Goal: Contribute content: Contribute content

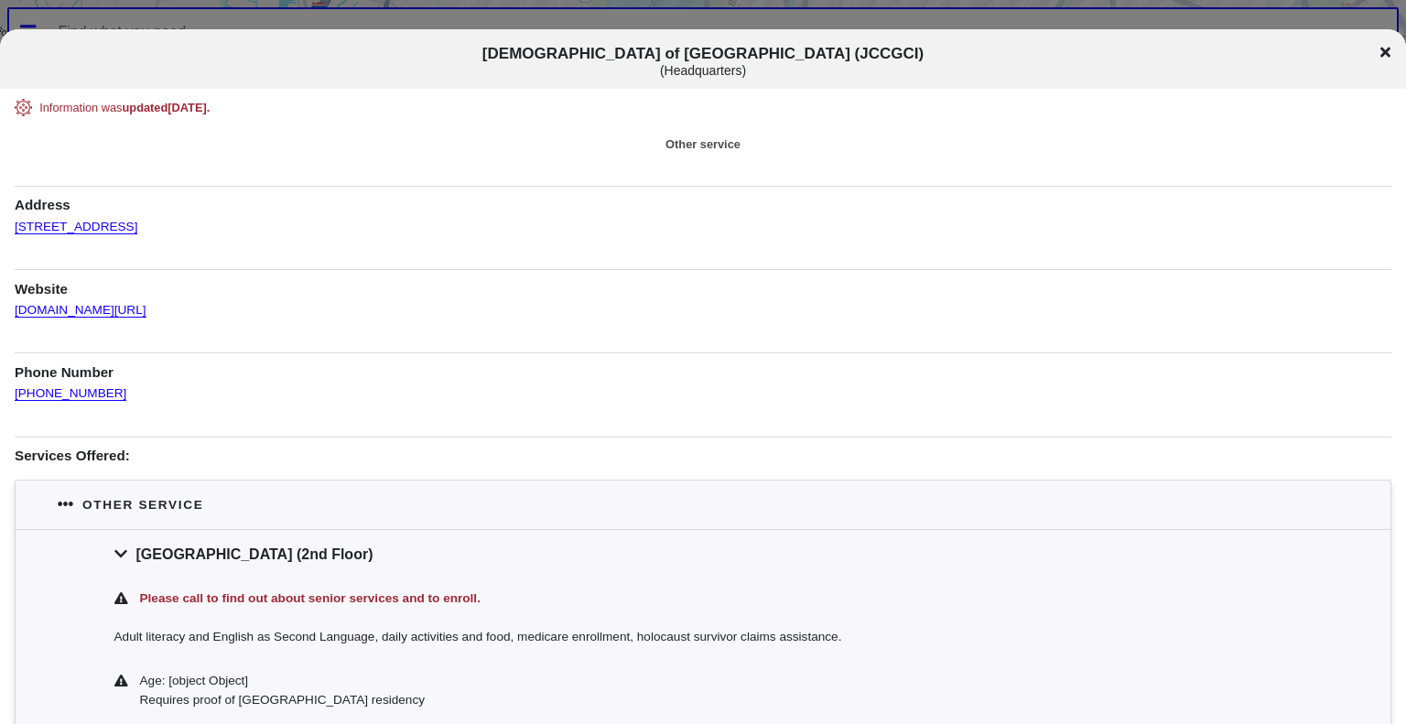
click at [1384, 49] on icon at bounding box center [1385, 52] width 10 height 10
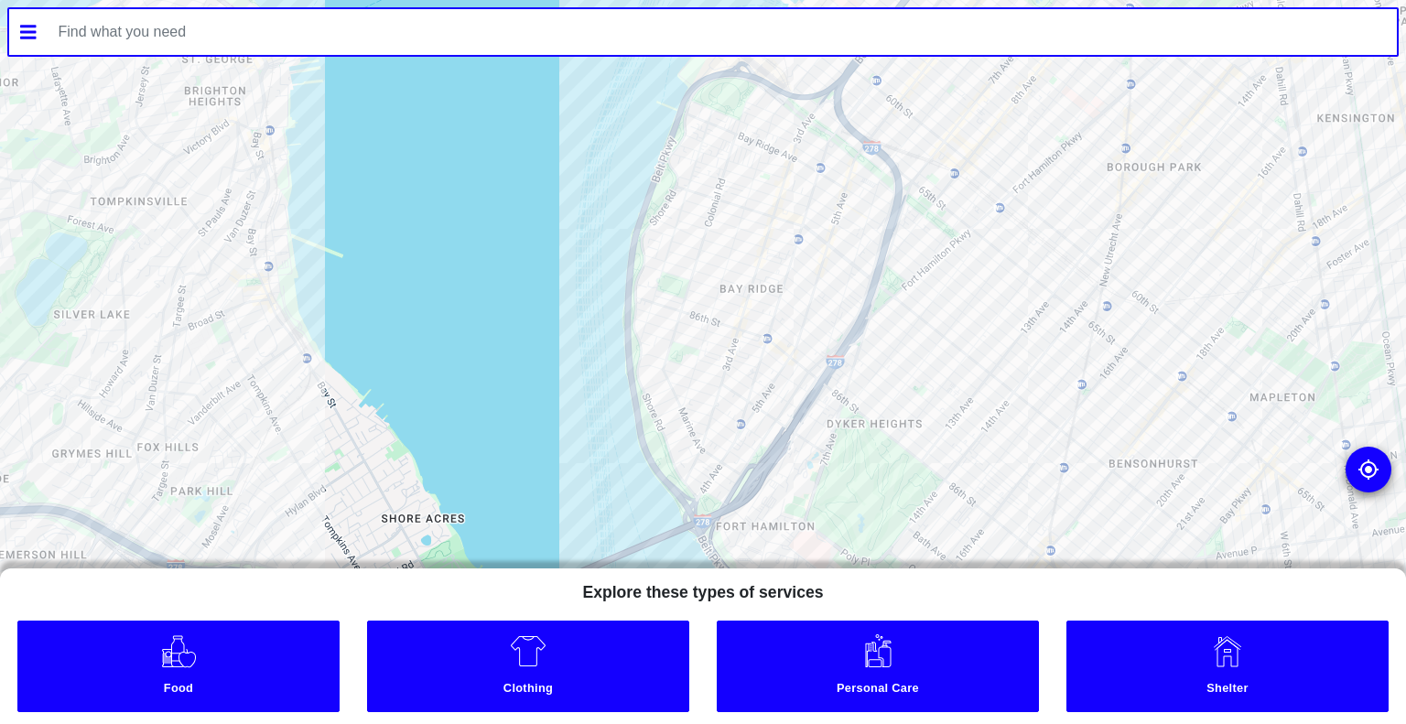
click at [756, 318] on div at bounding box center [703, 362] width 1406 height 724
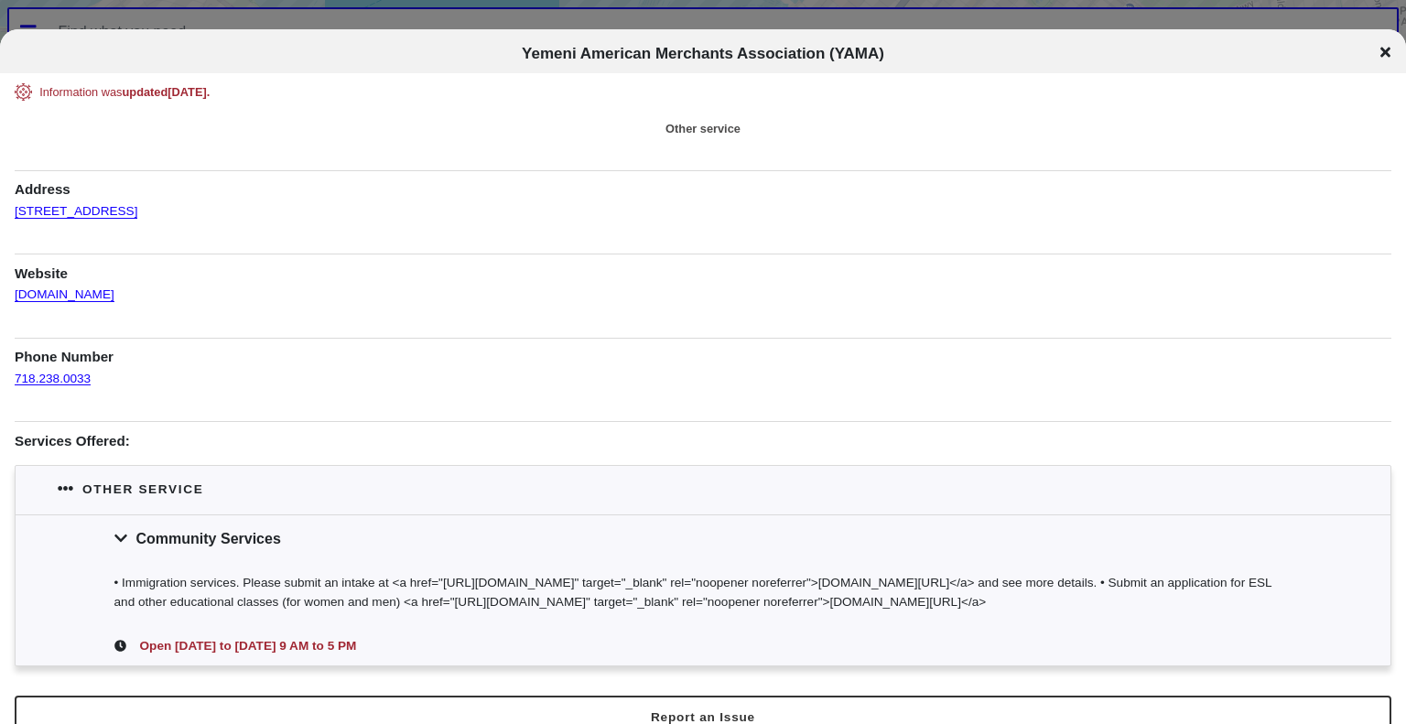
click at [1388, 50] on icon at bounding box center [1385, 52] width 10 height 15
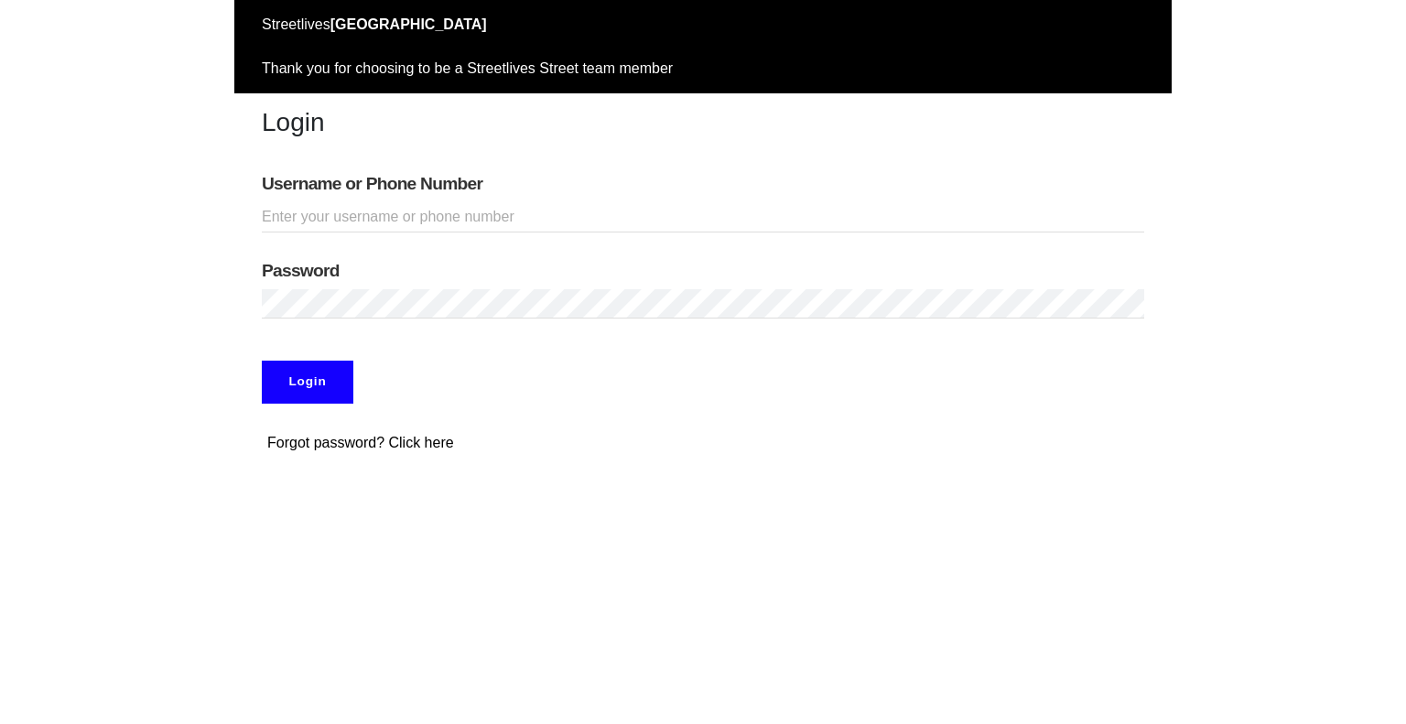
click at [426, 216] on input "Username or Phone Number" at bounding box center [703, 217] width 882 height 30
type input "glongino"
click at [321, 373] on input "Login" at bounding box center [308, 382] width 92 height 42
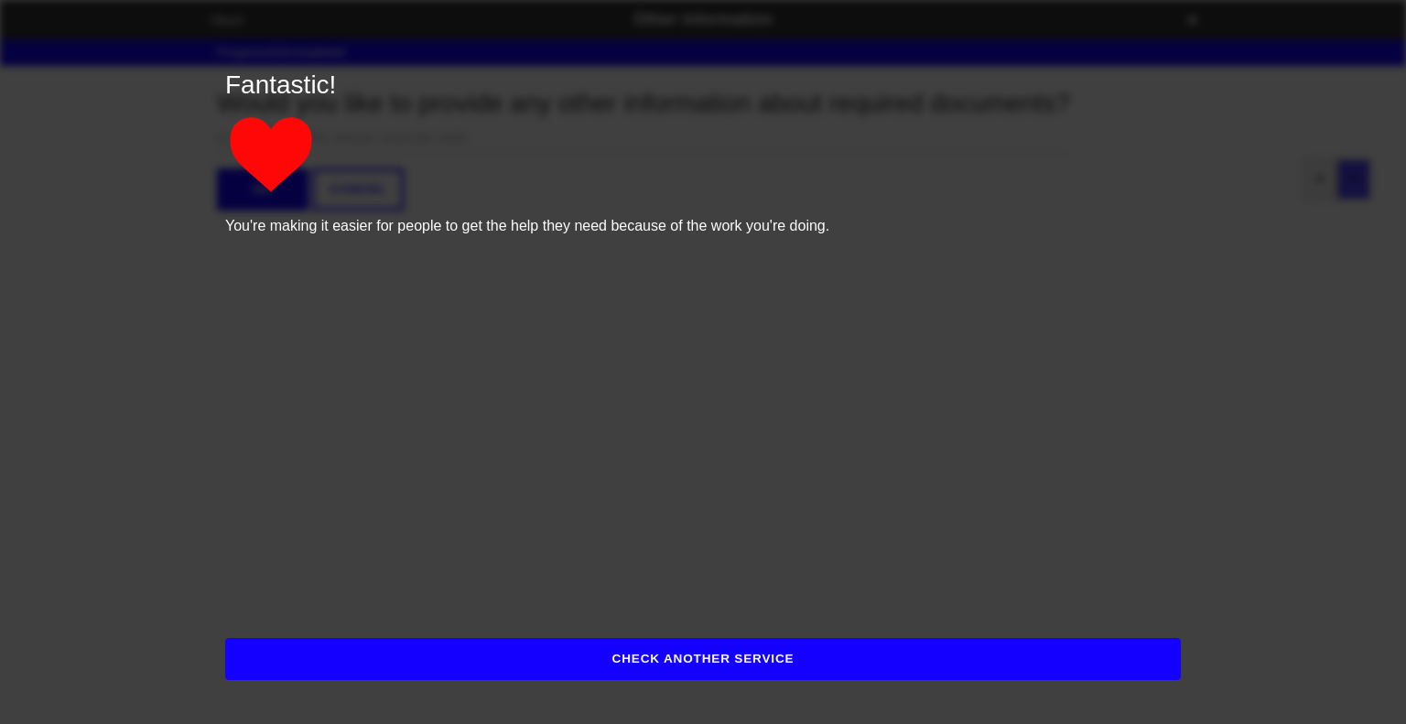
click at [769, 670] on button "CHECK ANOTHER SERVICE" at bounding box center [702, 659] width 955 height 42
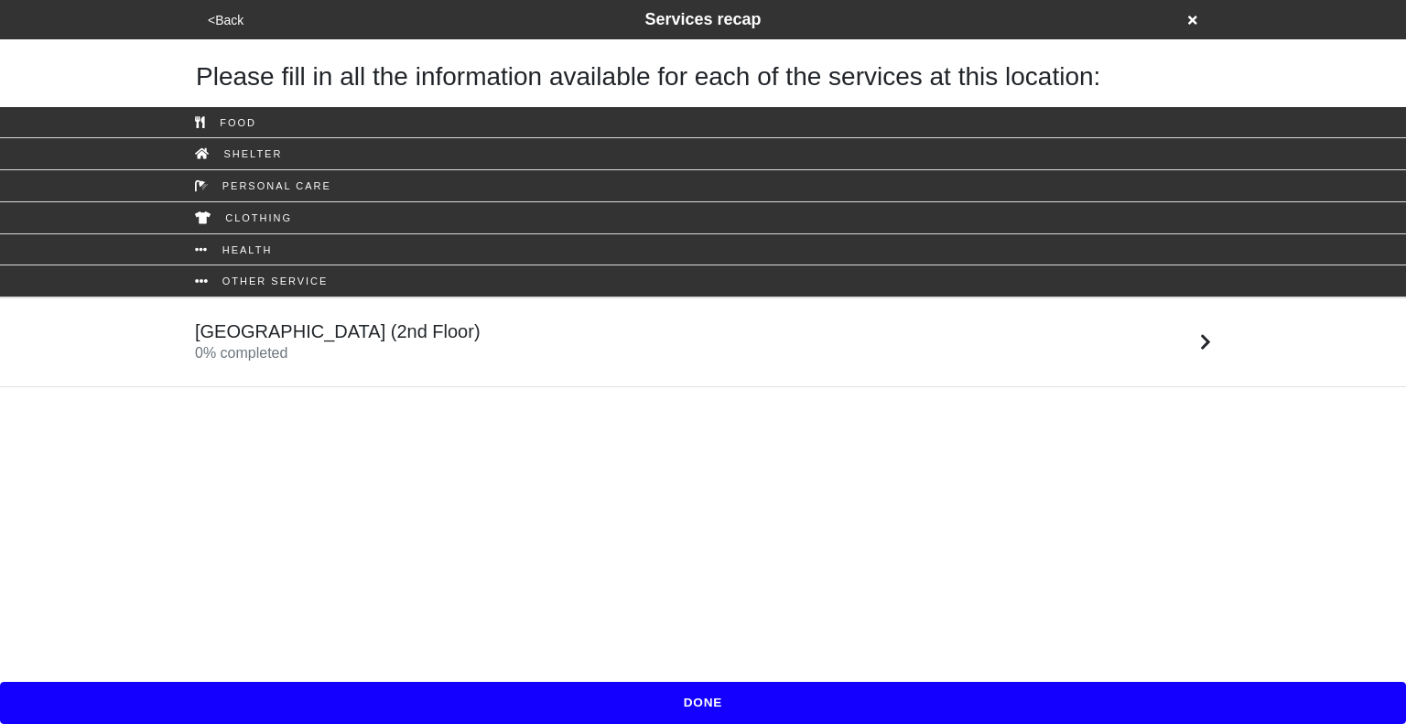
click at [1189, 24] on icon at bounding box center [1192, 20] width 9 height 9
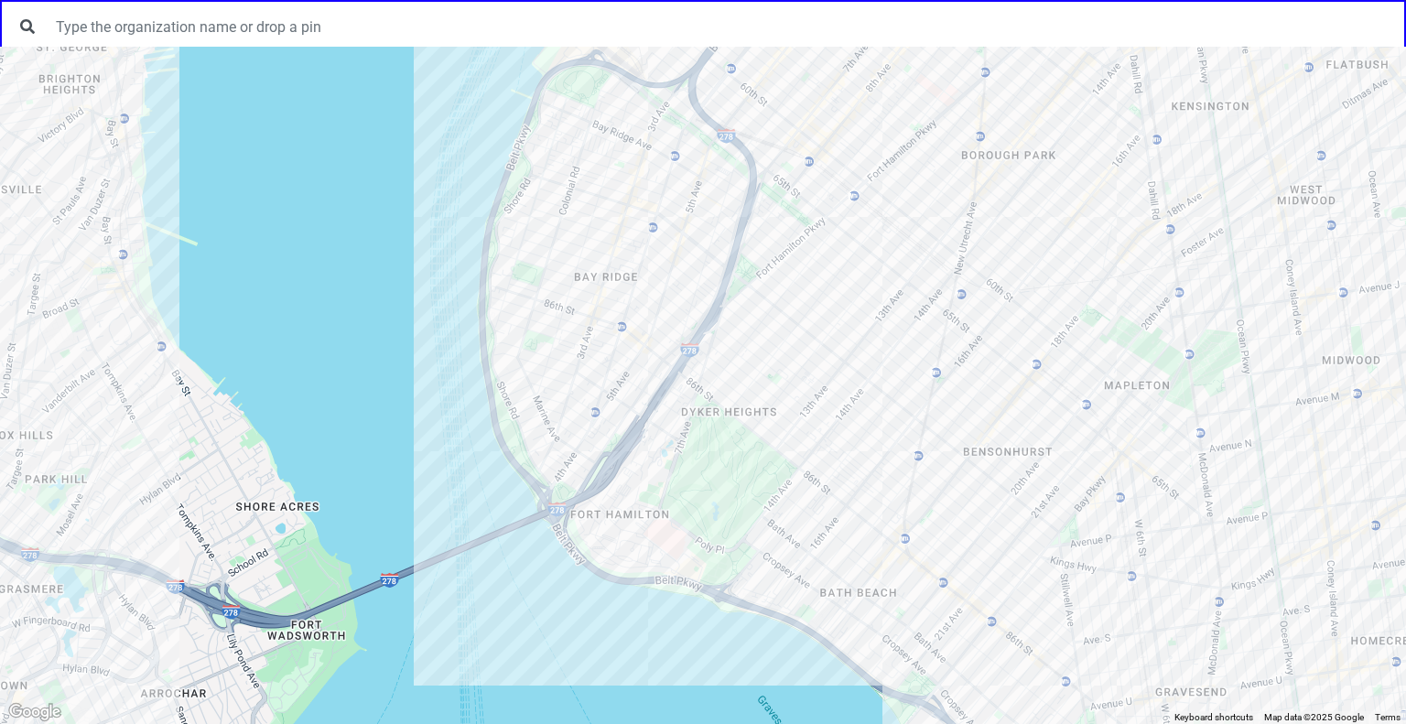
click at [582, 296] on div at bounding box center [703, 385] width 1406 height 677
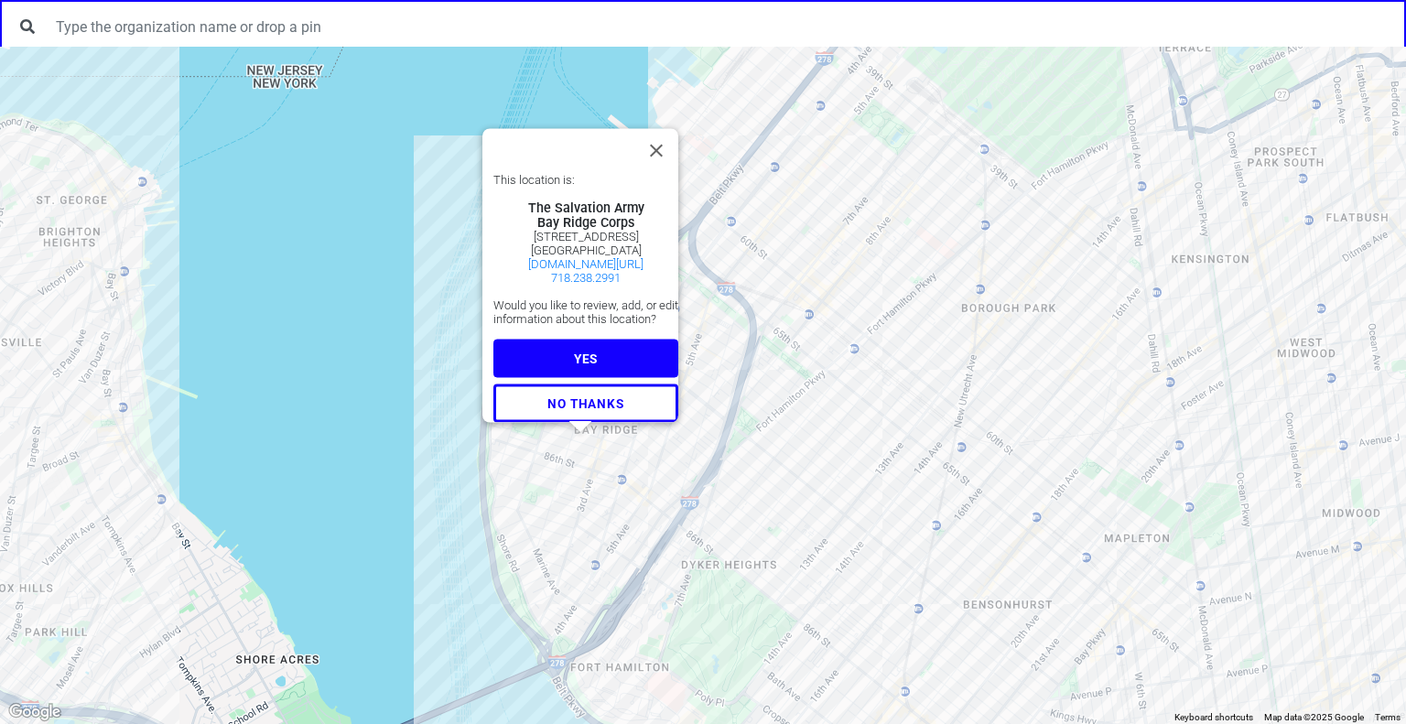
click at [619, 356] on button "YES" at bounding box center [585, 359] width 185 height 38
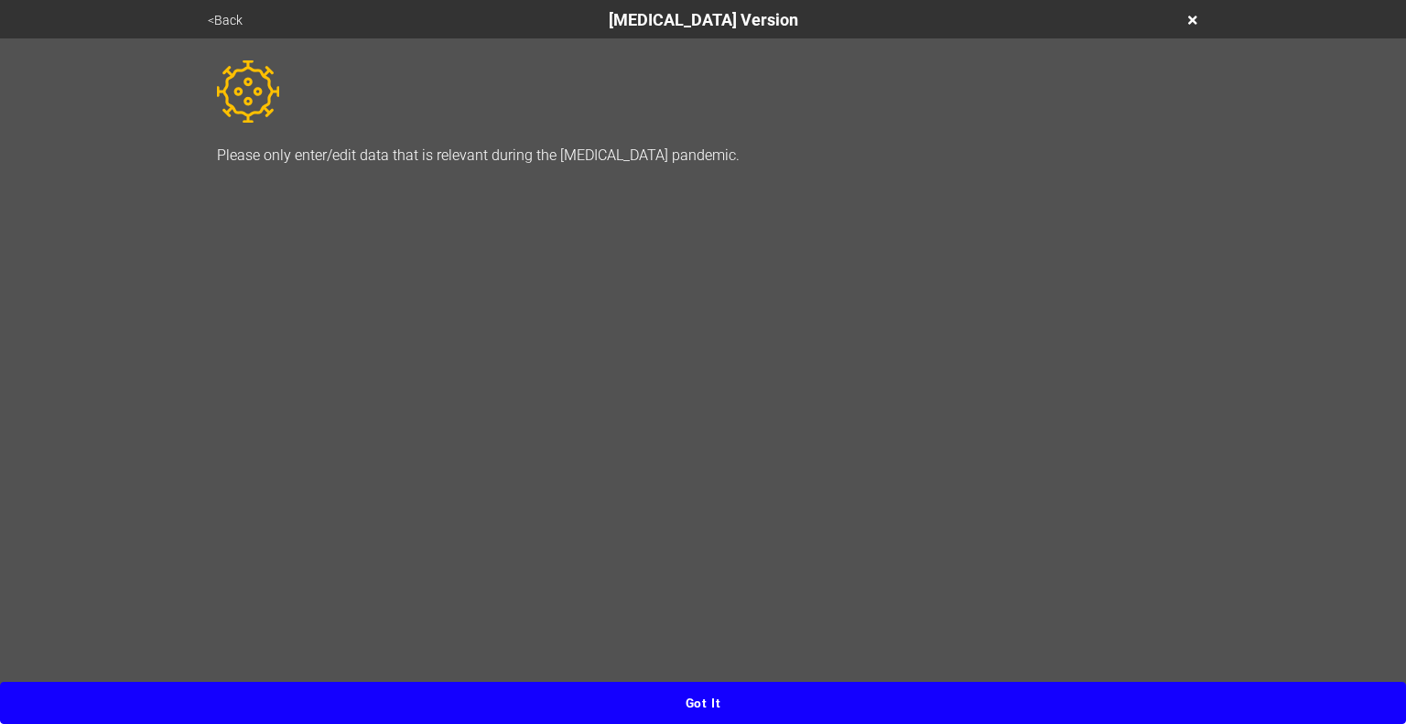
click at [719, 702] on button "Got it" at bounding box center [703, 703] width 1406 height 42
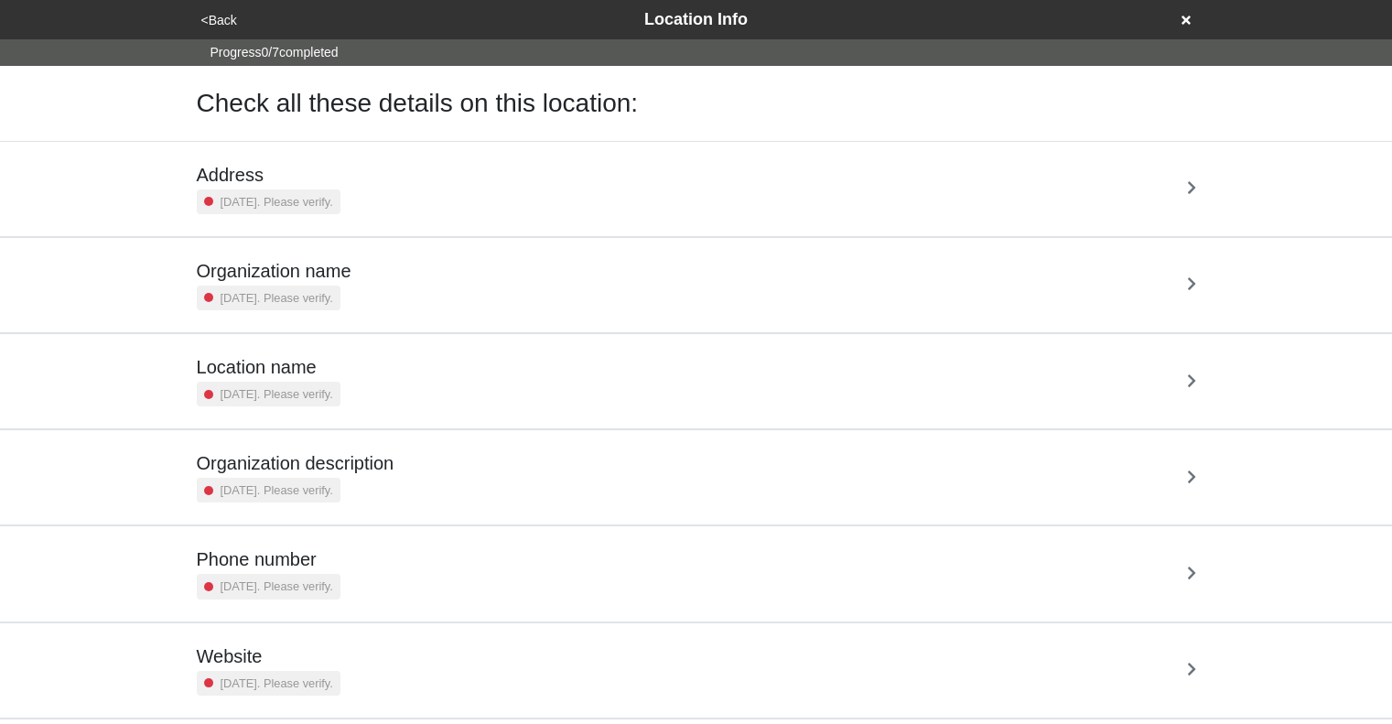
scroll to position [130, 0]
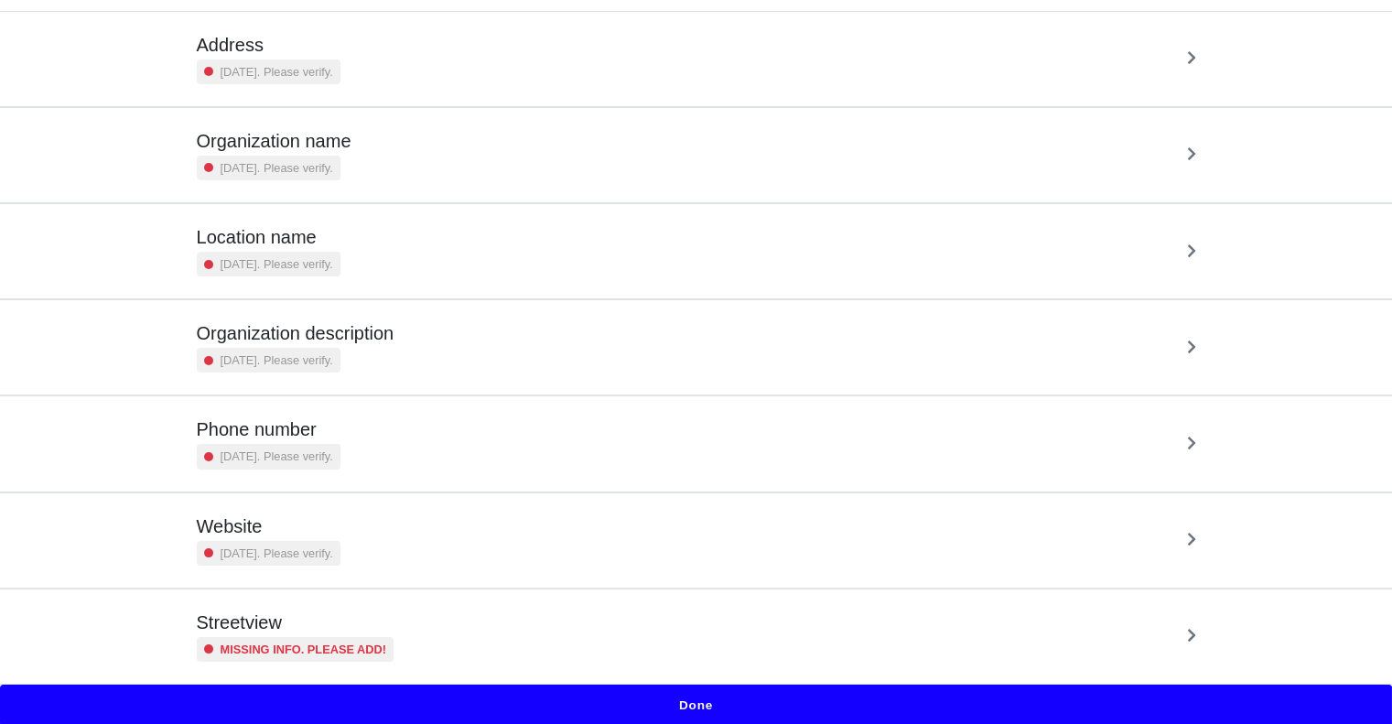
click at [703, 709] on button "Done" at bounding box center [696, 706] width 1392 height 42
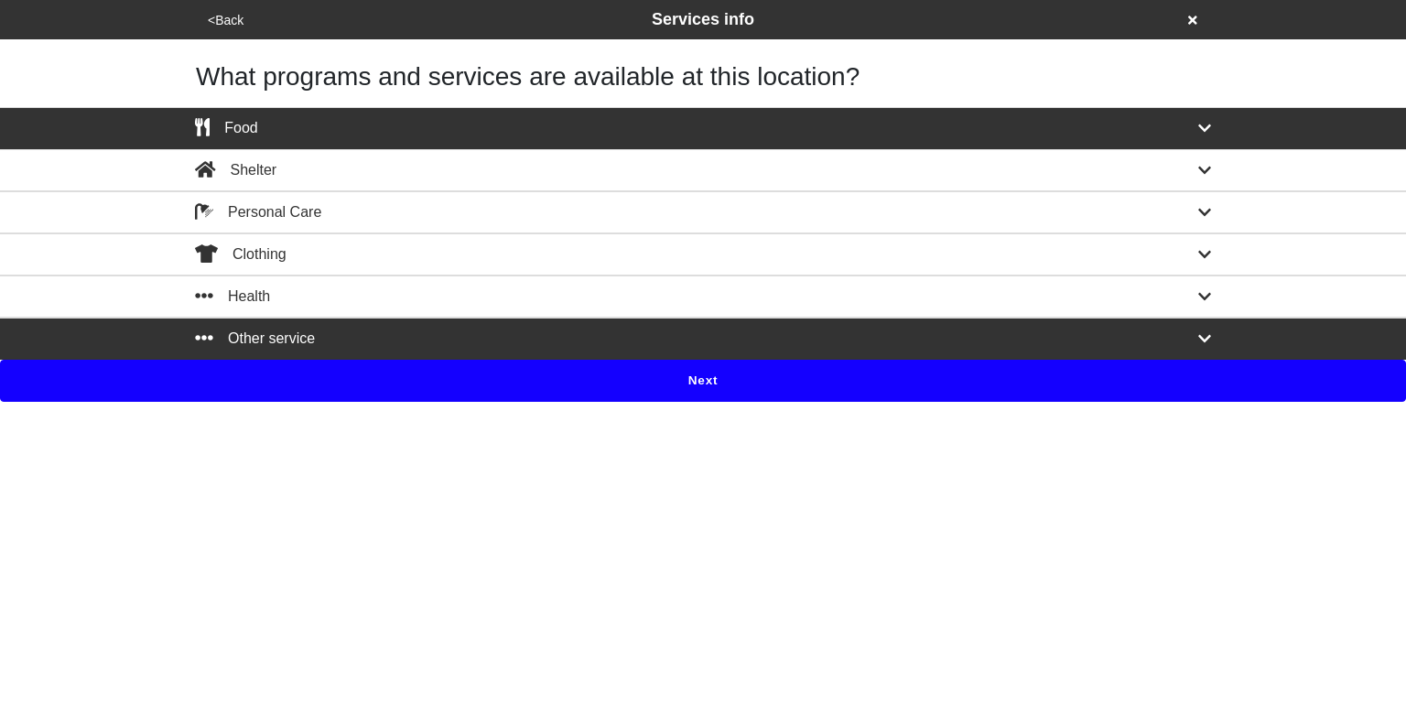
click at [1198, 130] on icon at bounding box center [1204, 128] width 13 height 15
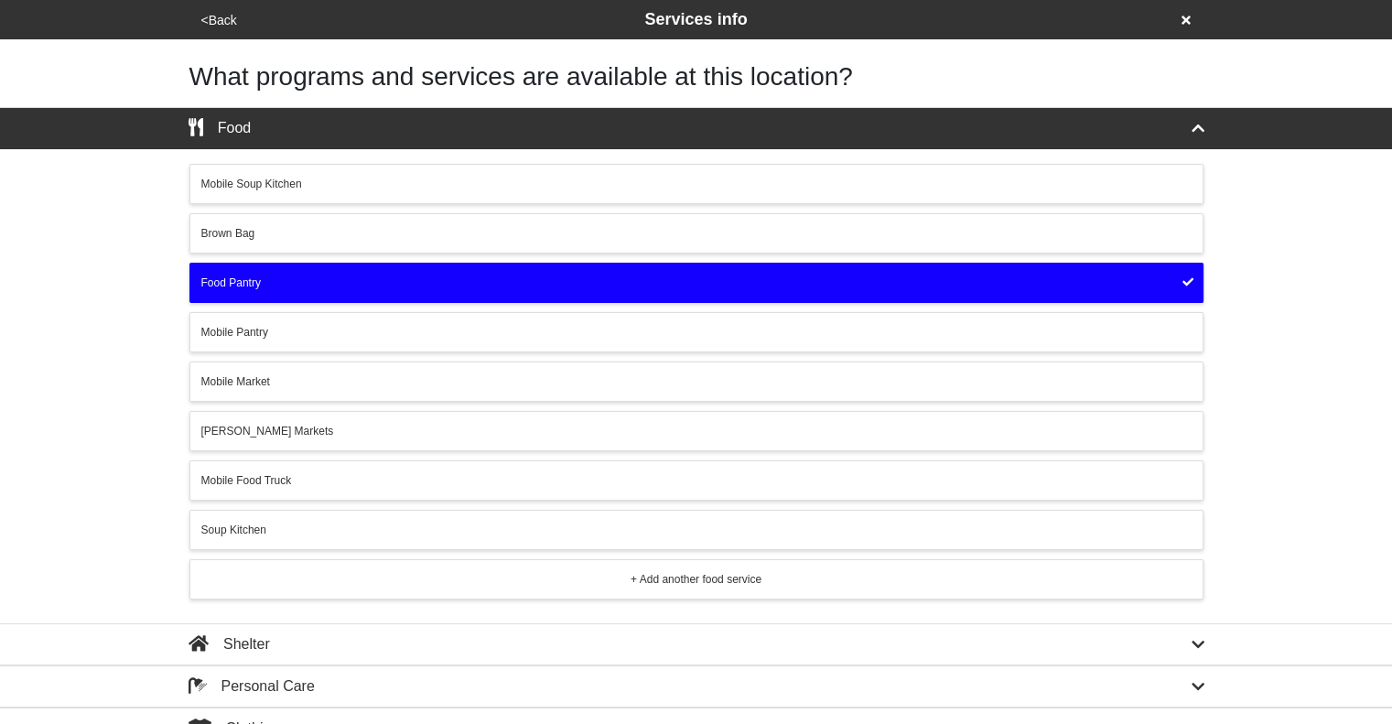
scroll to position [146, 0]
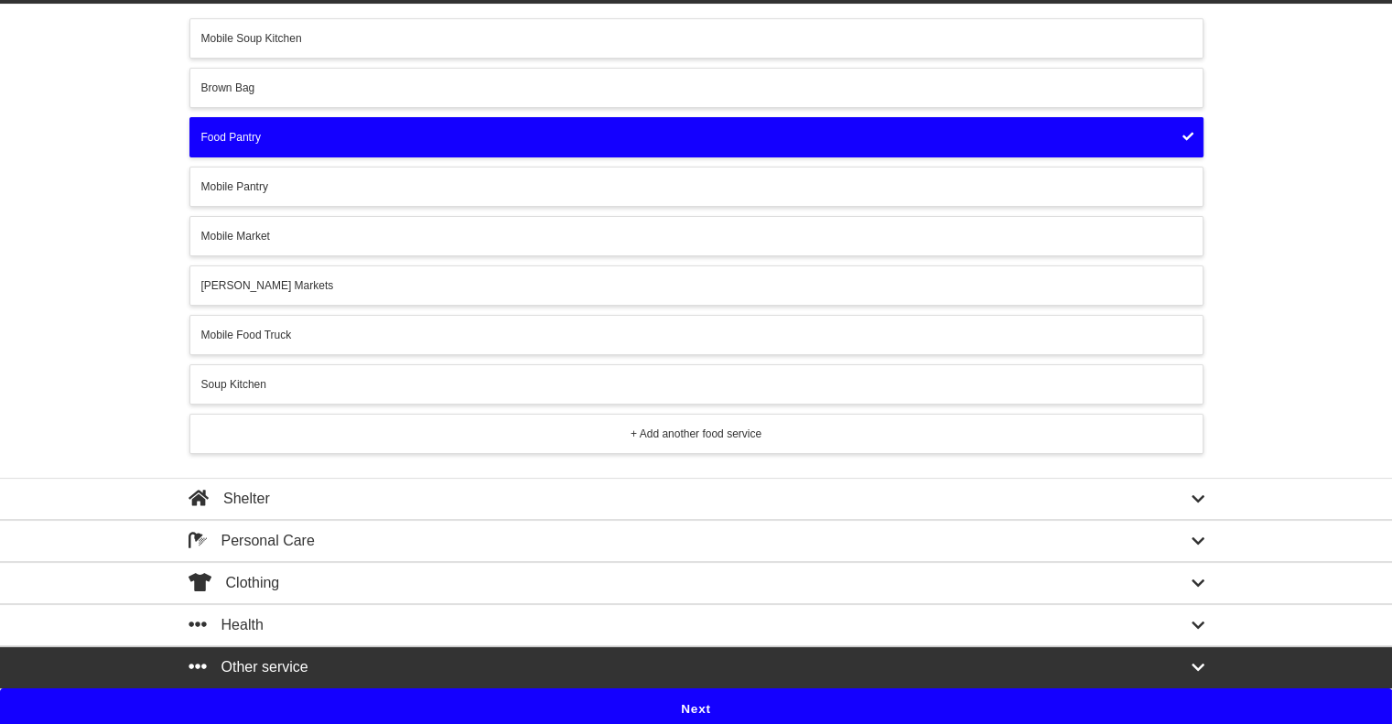
click at [1202, 663] on icon at bounding box center [1197, 667] width 13 height 15
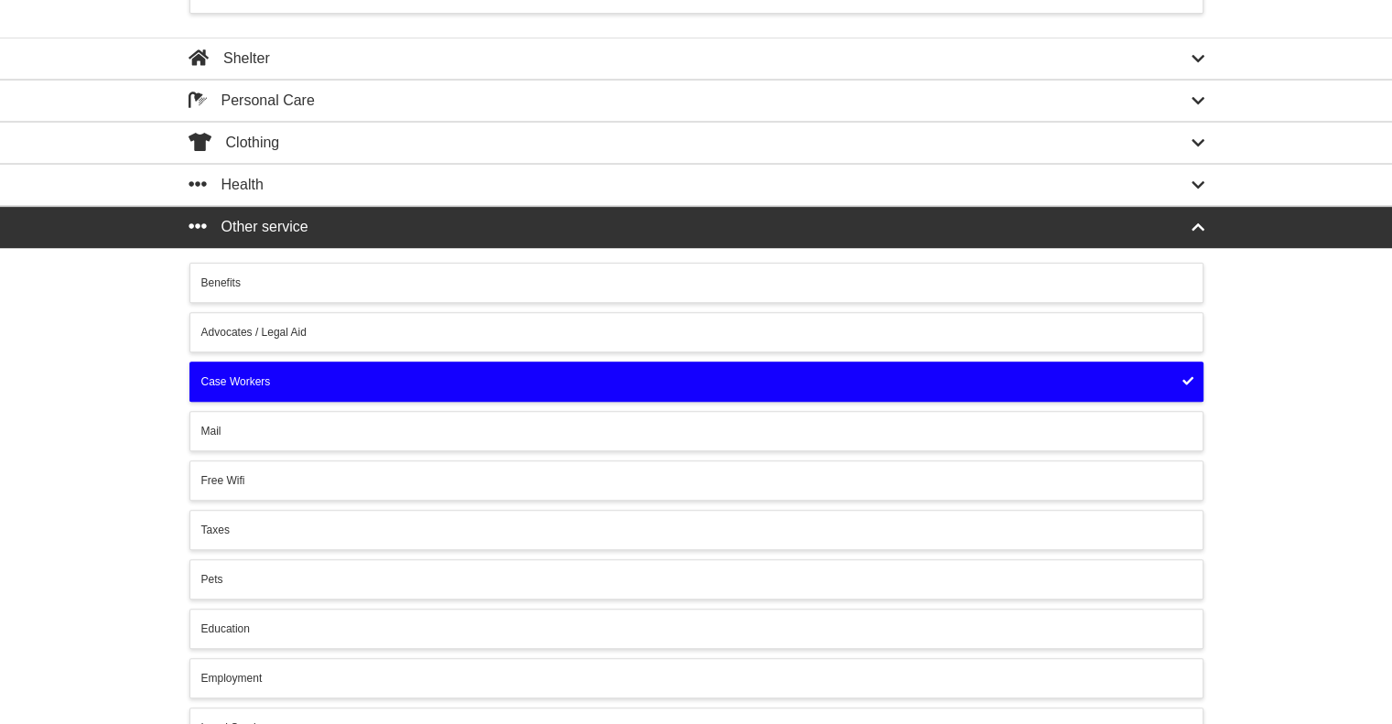
scroll to position [714, 0]
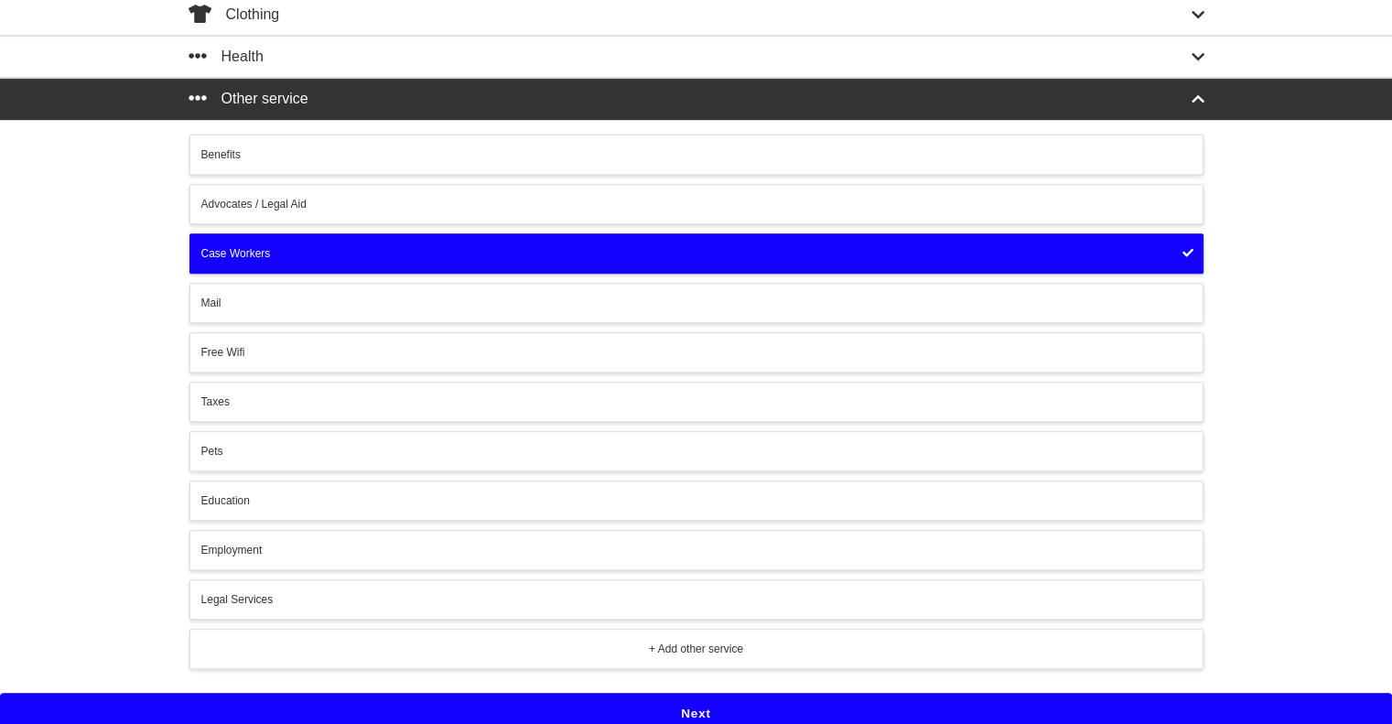
click at [706, 698] on button "Next" at bounding box center [696, 714] width 1392 height 42
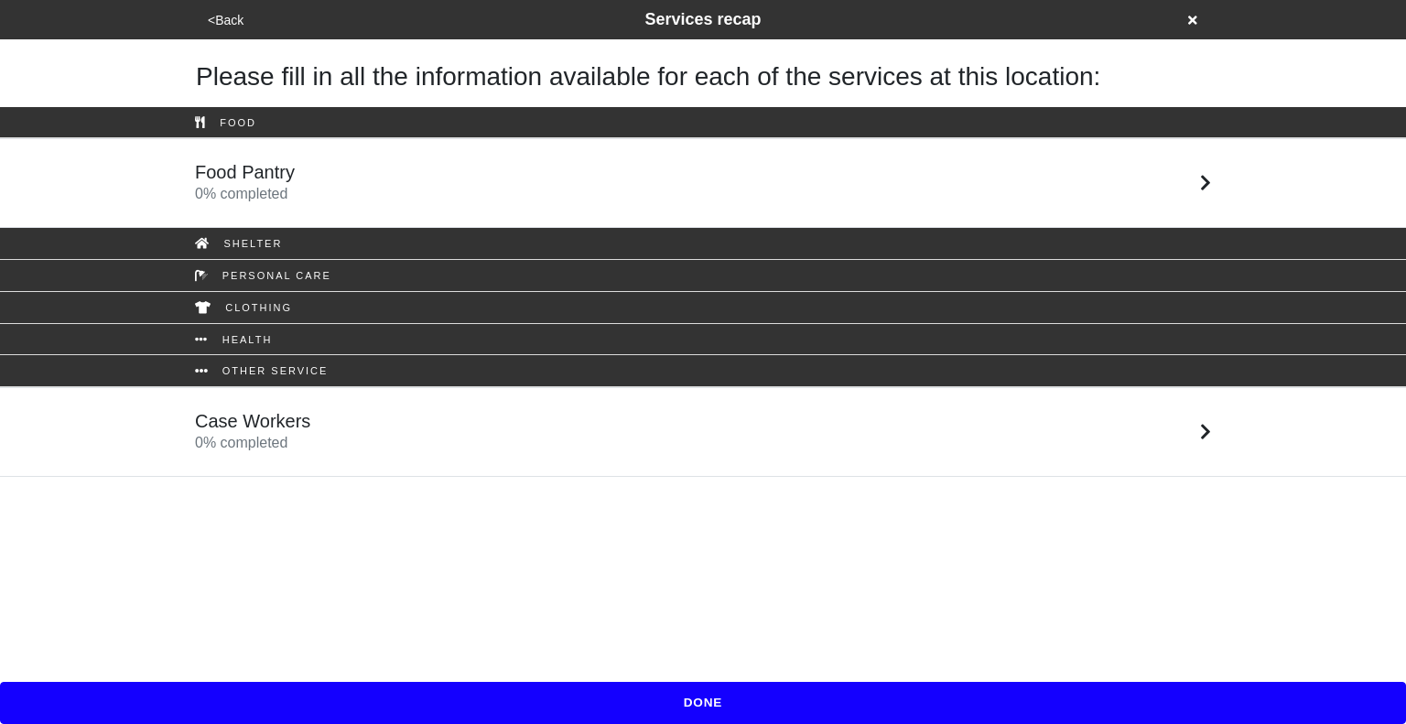
click at [626, 221] on link "Food Pantry 0 % completed" at bounding box center [703, 183] width 1406 height 90
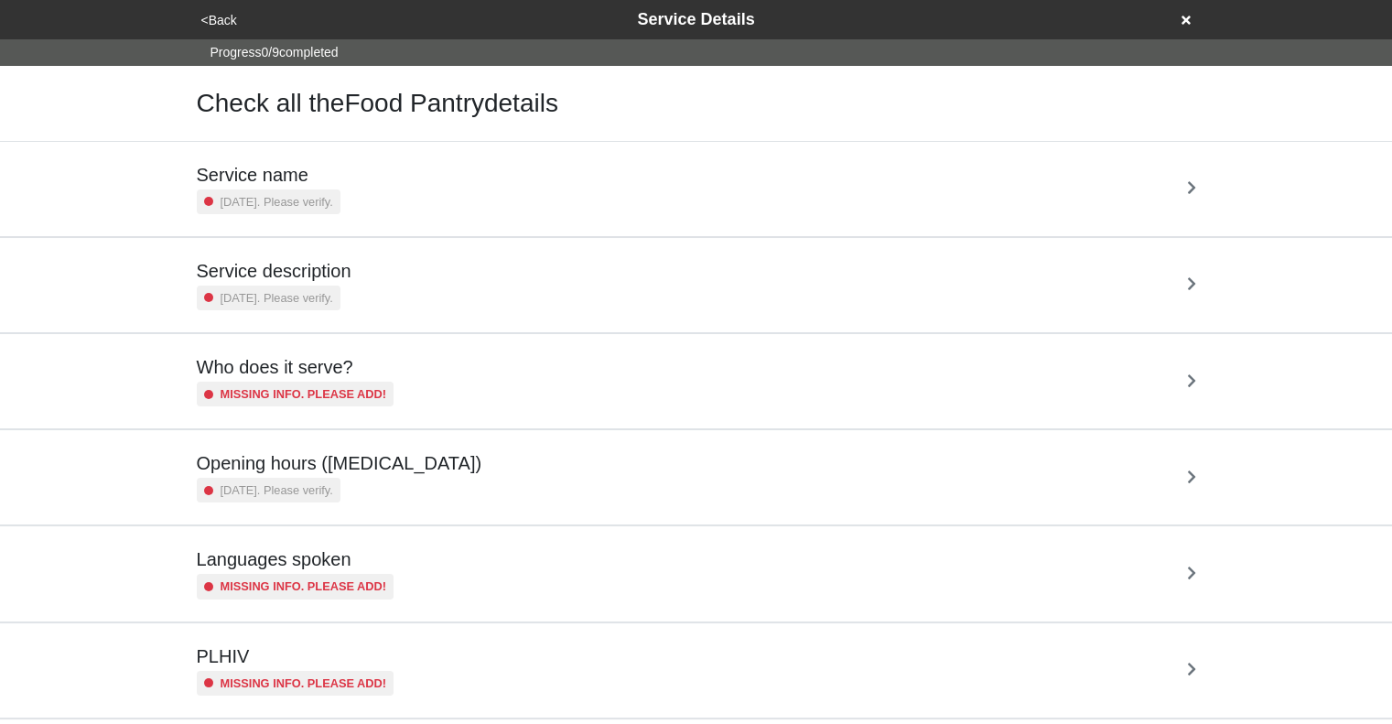
click at [675, 233] on div "Service name 5 years ago. Please verify." at bounding box center [696, 189] width 1043 height 94
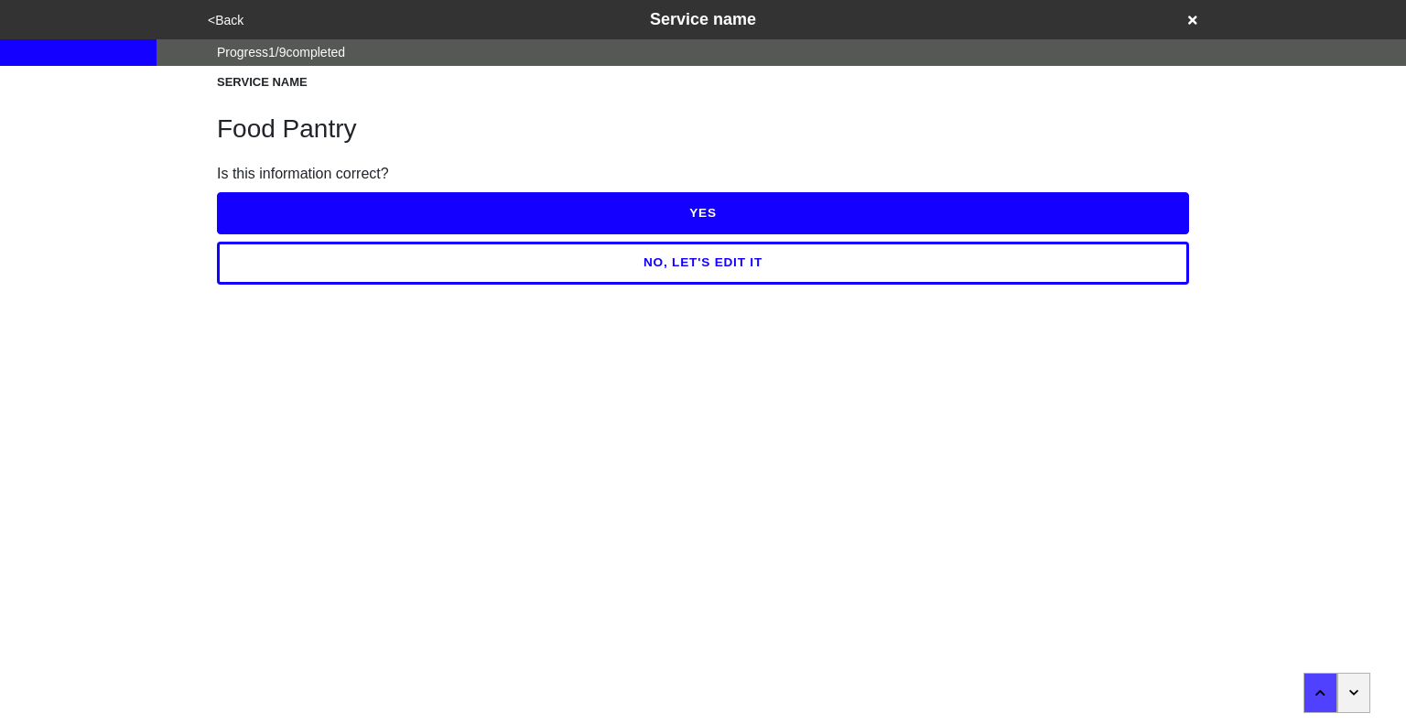
click at [1345, 691] on button "button" at bounding box center [1354, 693] width 34 height 40
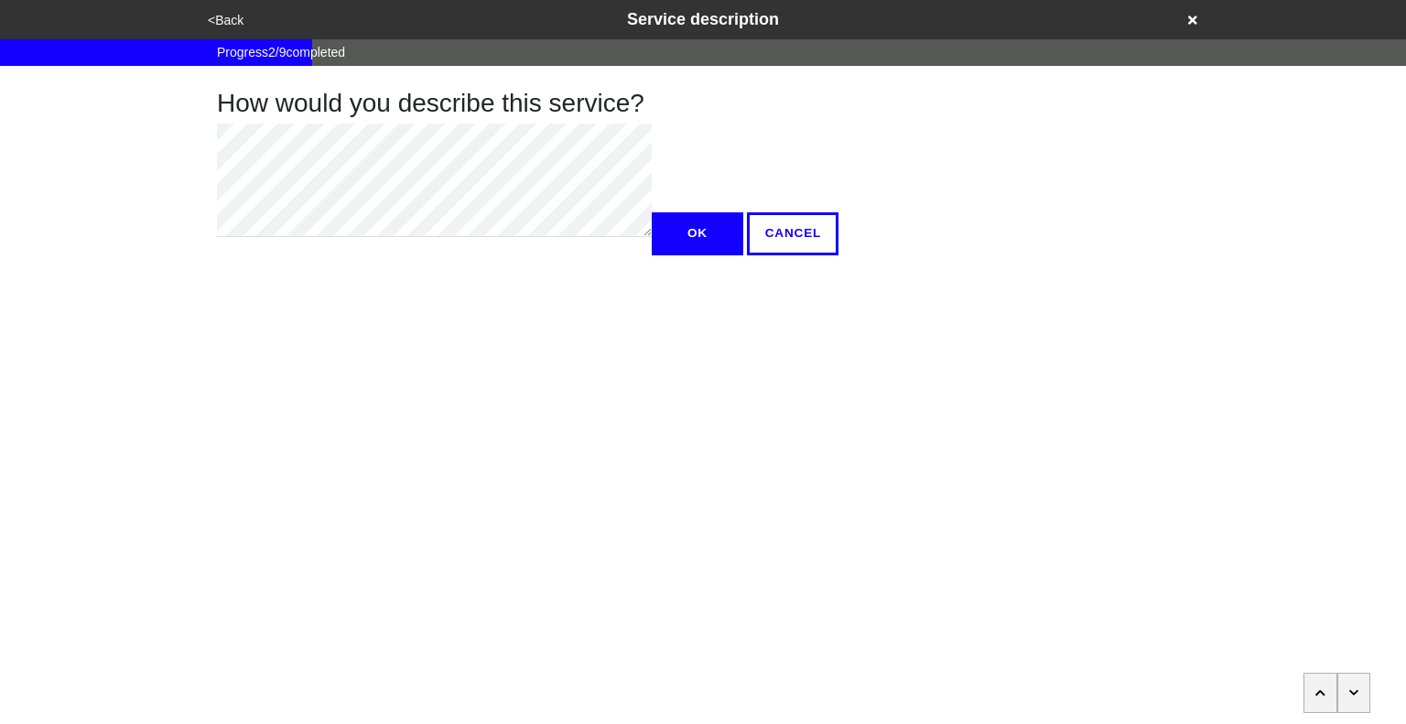
click at [1345, 691] on button "button" at bounding box center [1354, 693] width 34 height 40
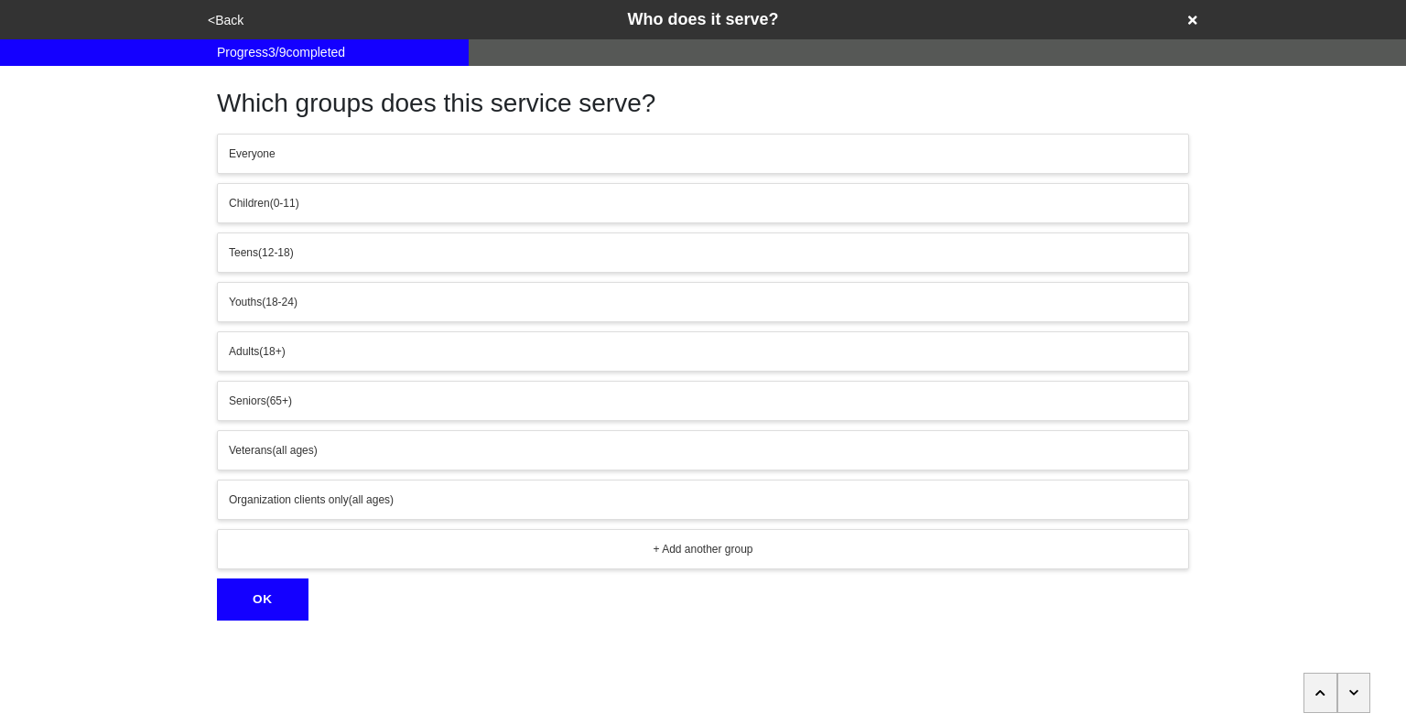
click at [1345, 691] on button "button" at bounding box center [1354, 693] width 34 height 40
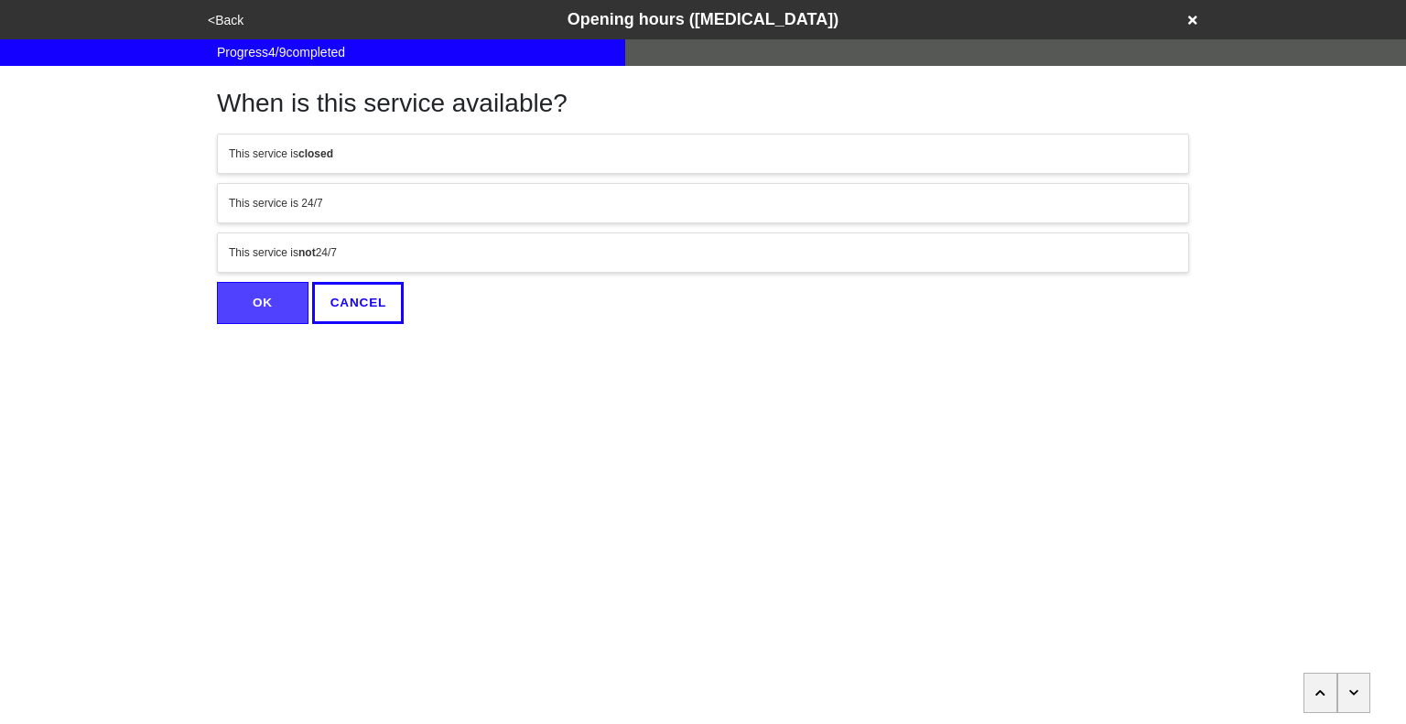
click at [1345, 691] on button "button" at bounding box center [1354, 693] width 34 height 40
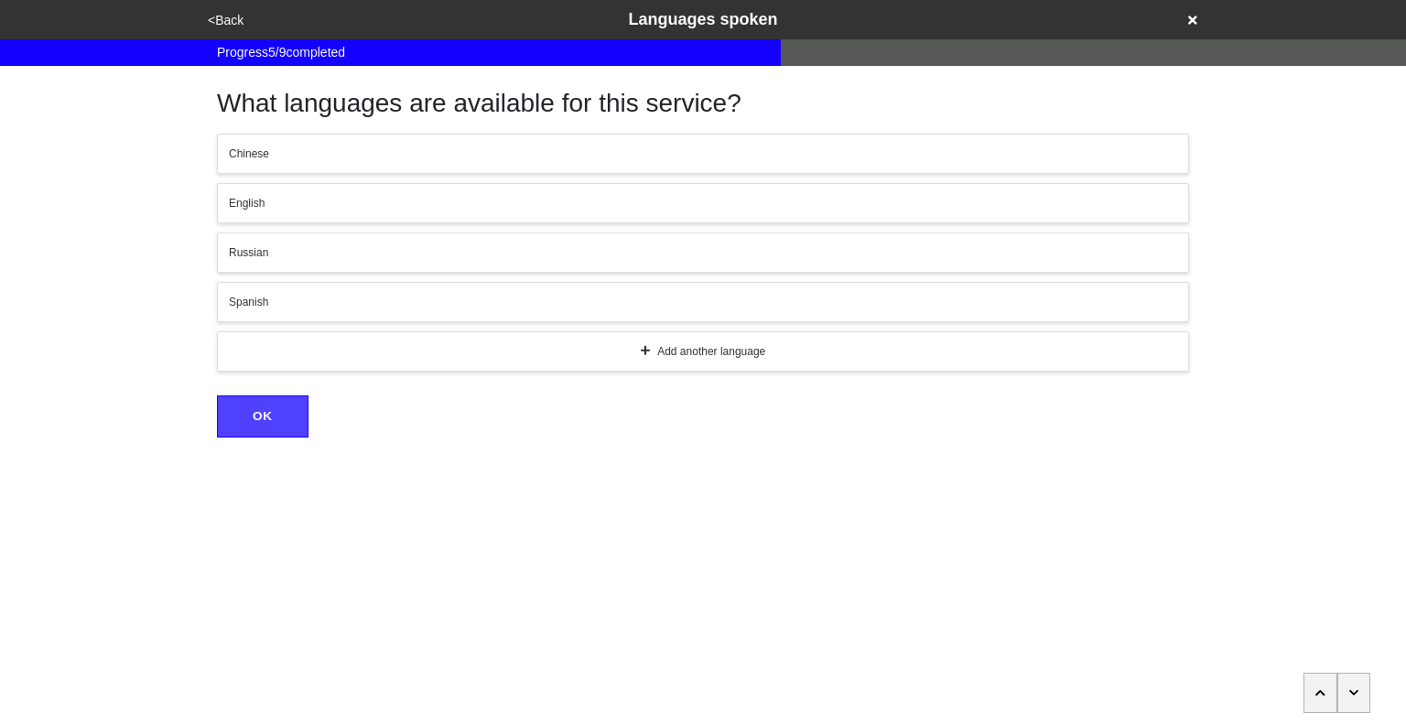
click at [1345, 691] on button "button" at bounding box center [1354, 693] width 34 height 40
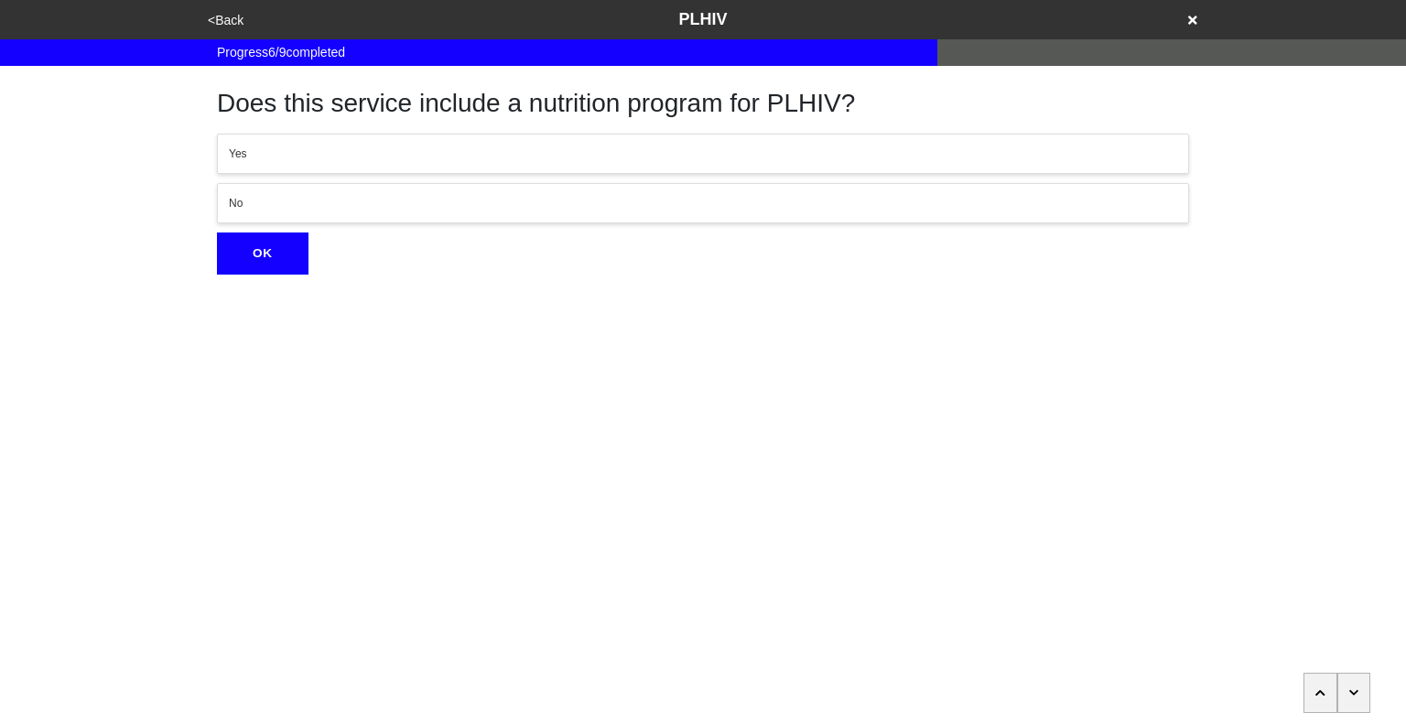
click at [1345, 691] on button "button" at bounding box center [1354, 693] width 34 height 40
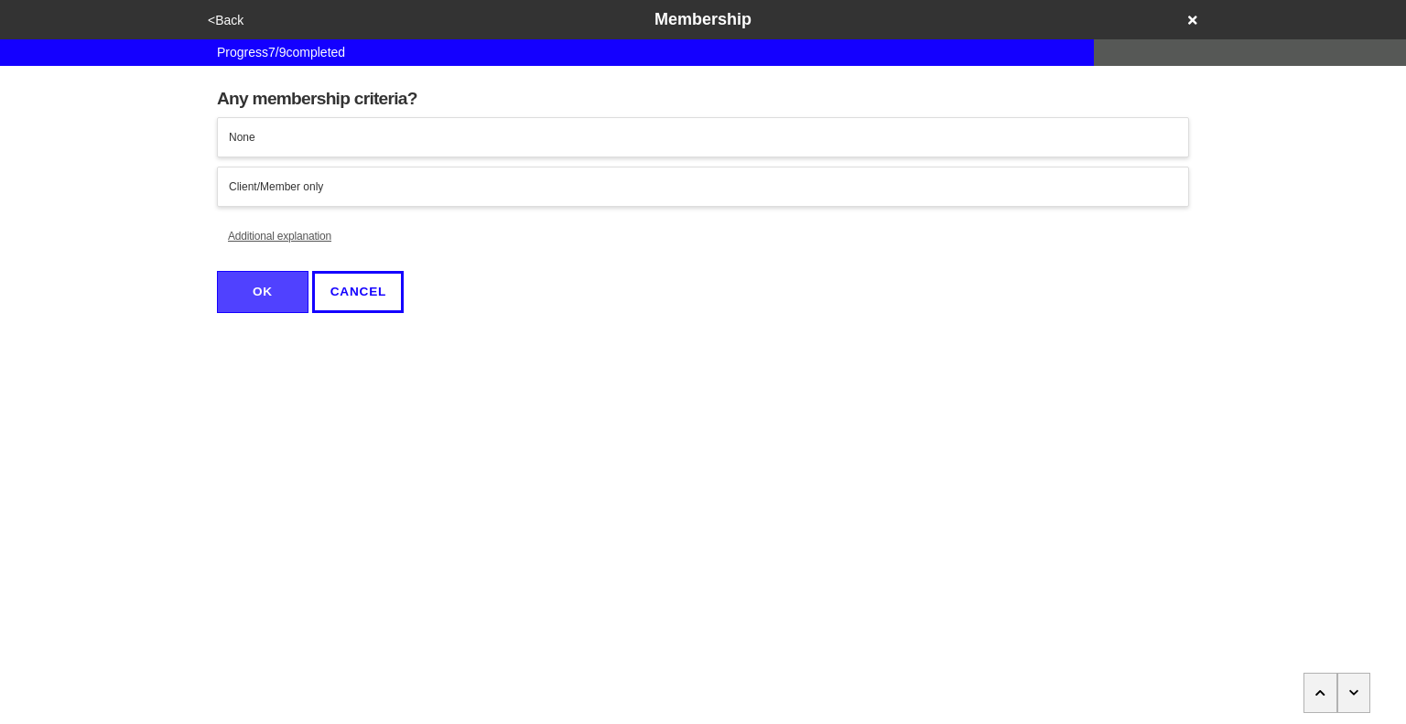
click at [1345, 691] on button "button" at bounding box center [1354, 693] width 34 height 40
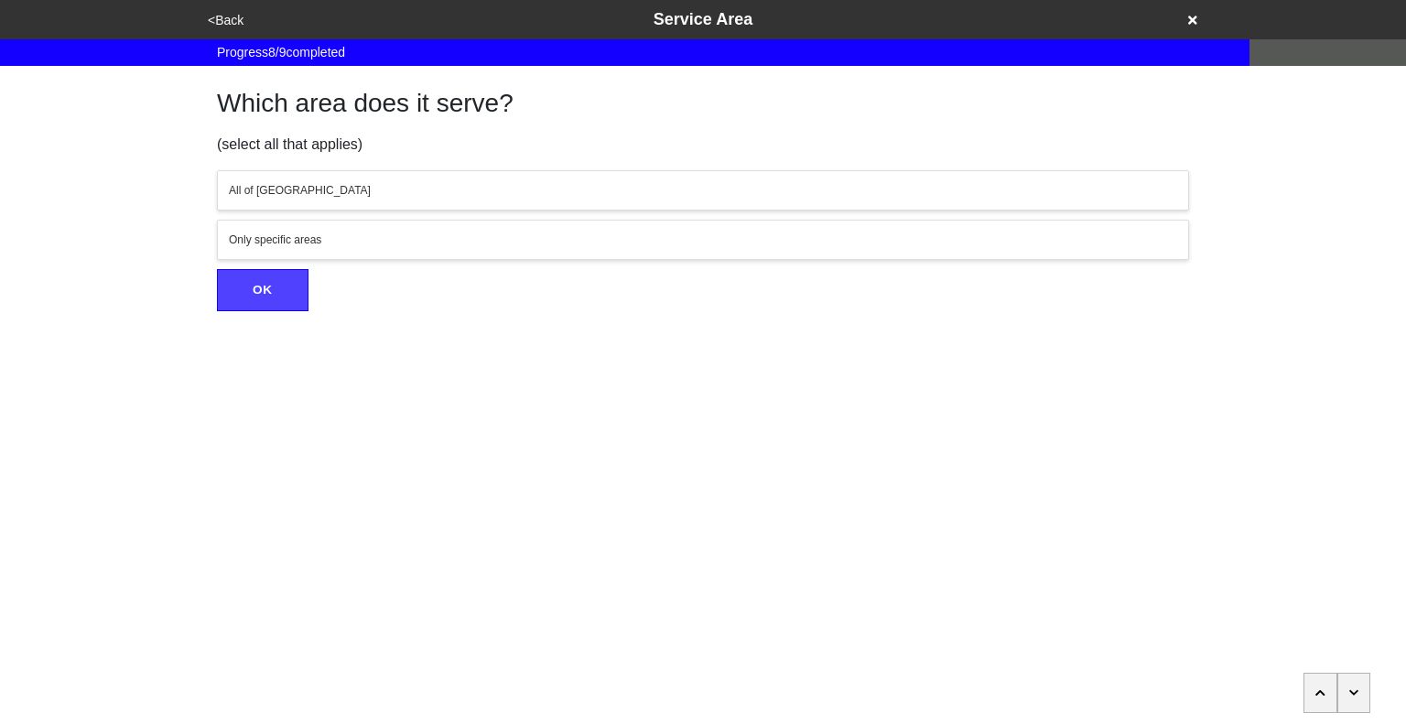
click at [1345, 691] on button "button" at bounding box center [1354, 693] width 34 height 40
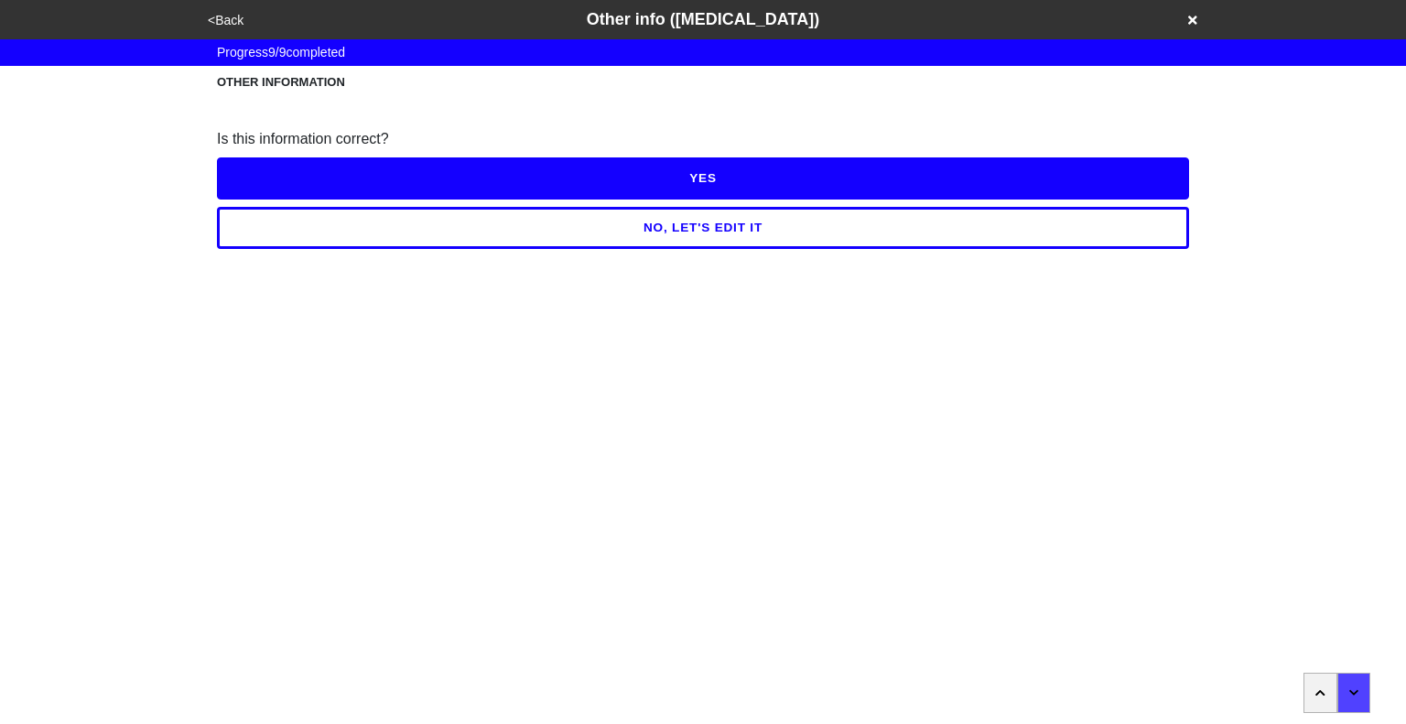
click at [229, 20] on button "<Back" at bounding box center [225, 20] width 47 height 21
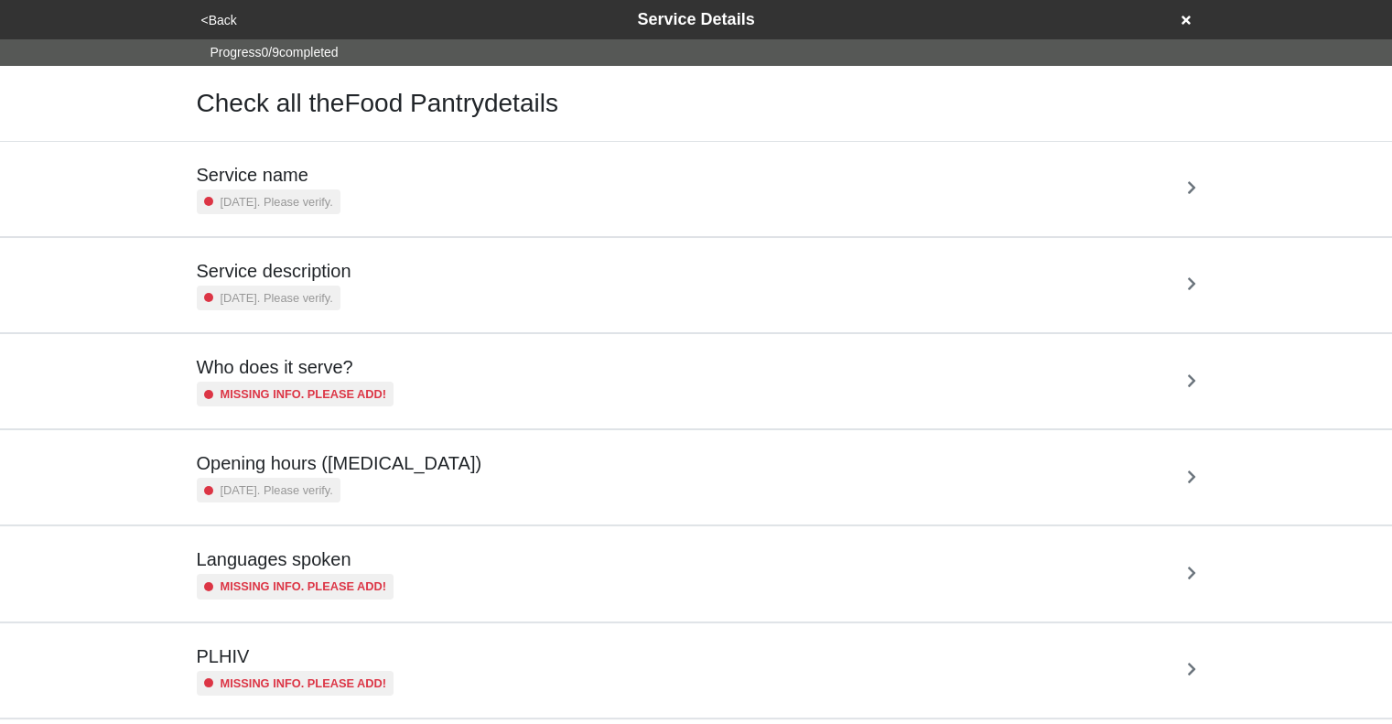
click at [229, 20] on button "<Back" at bounding box center [219, 20] width 47 height 21
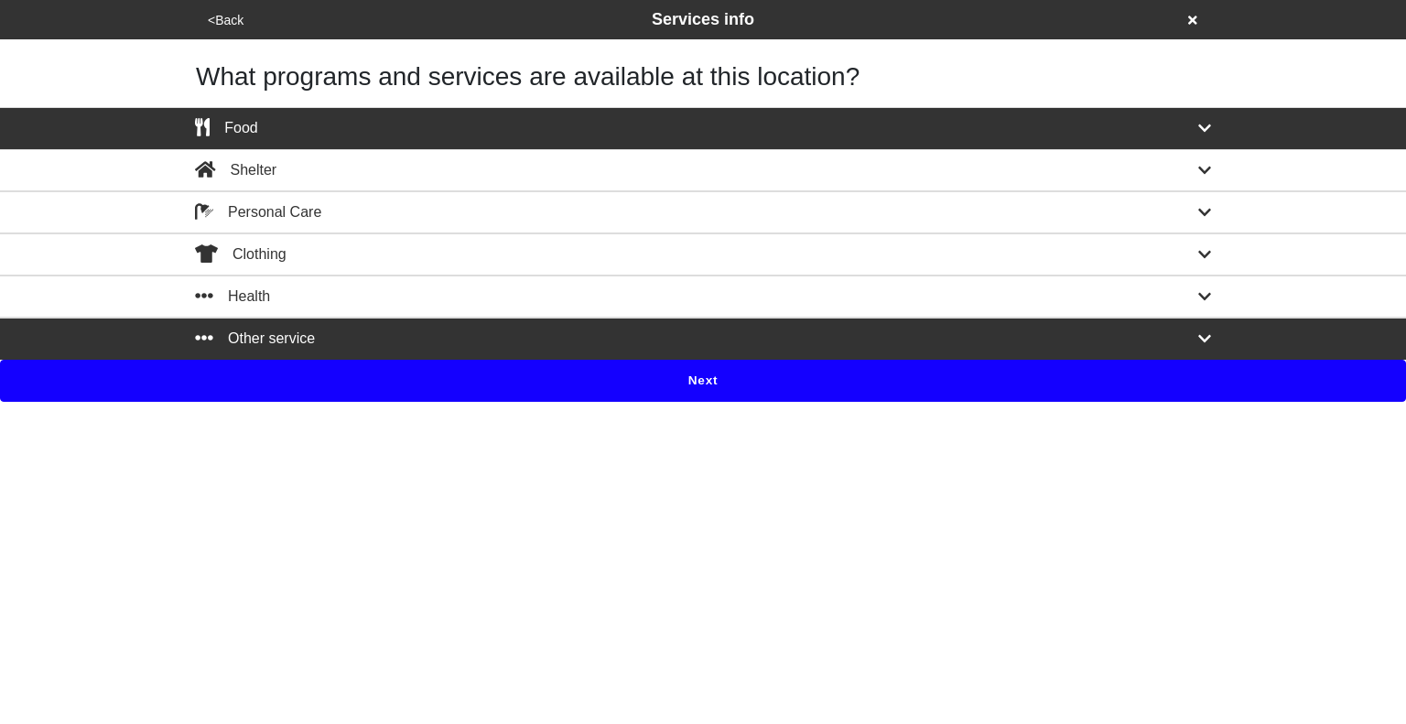
click at [716, 385] on button "Next" at bounding box center [703, 381] width 1406 height 42
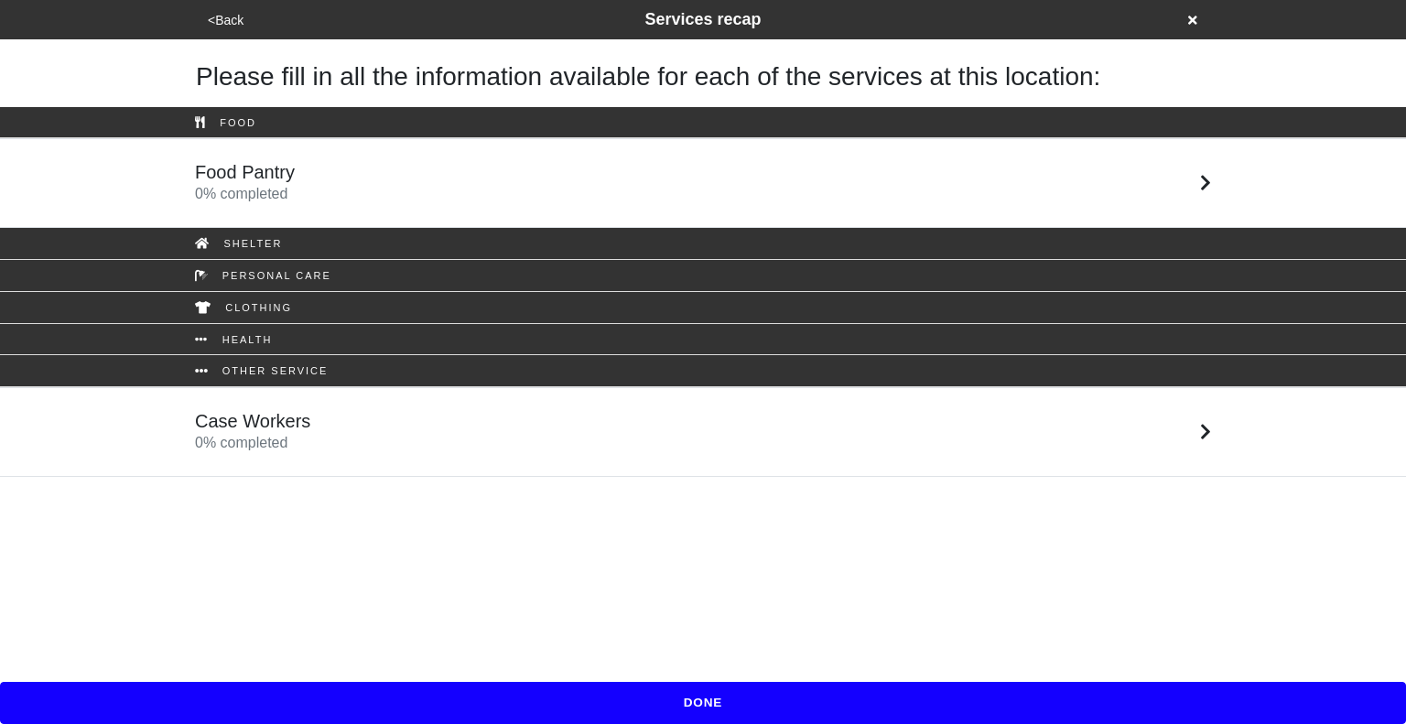
click at [710, 428] on div "Case Workers 0 % completed" at bounding box center [702, 432] width 1043 height 44
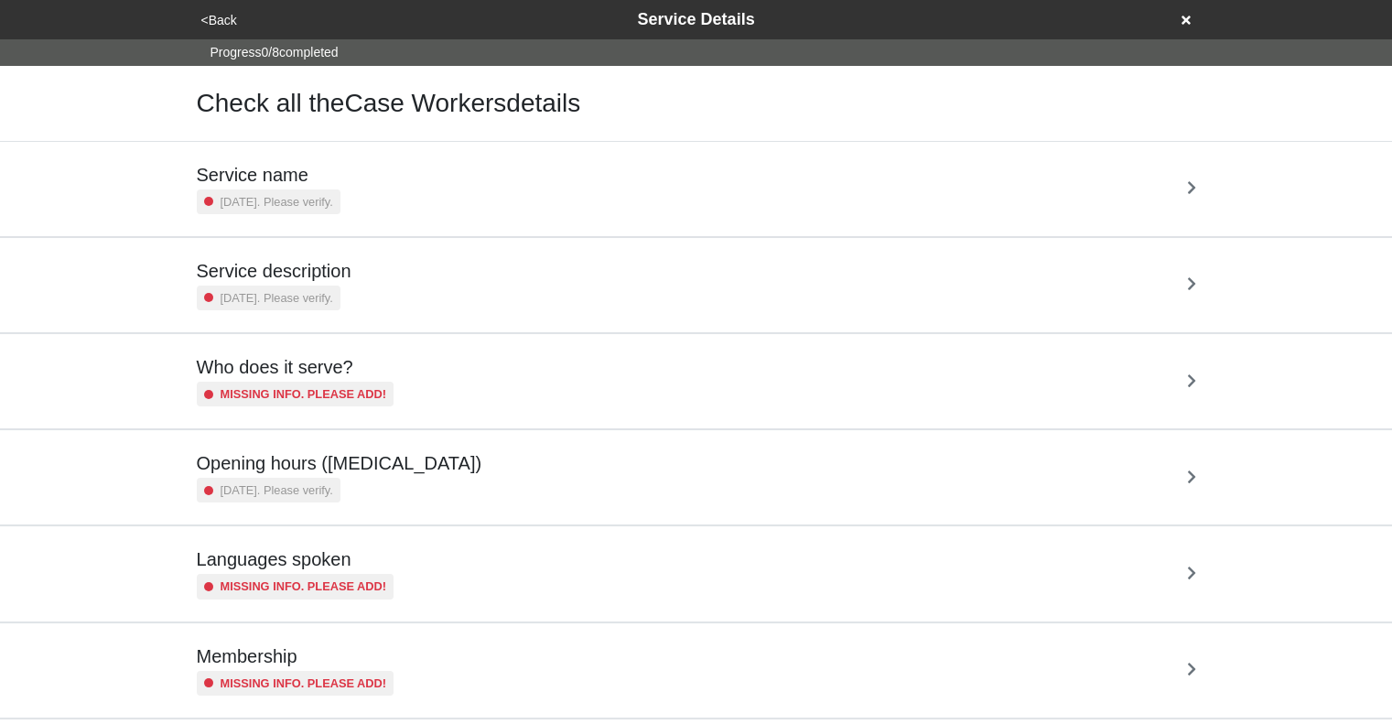
scroll to position [24, 0]
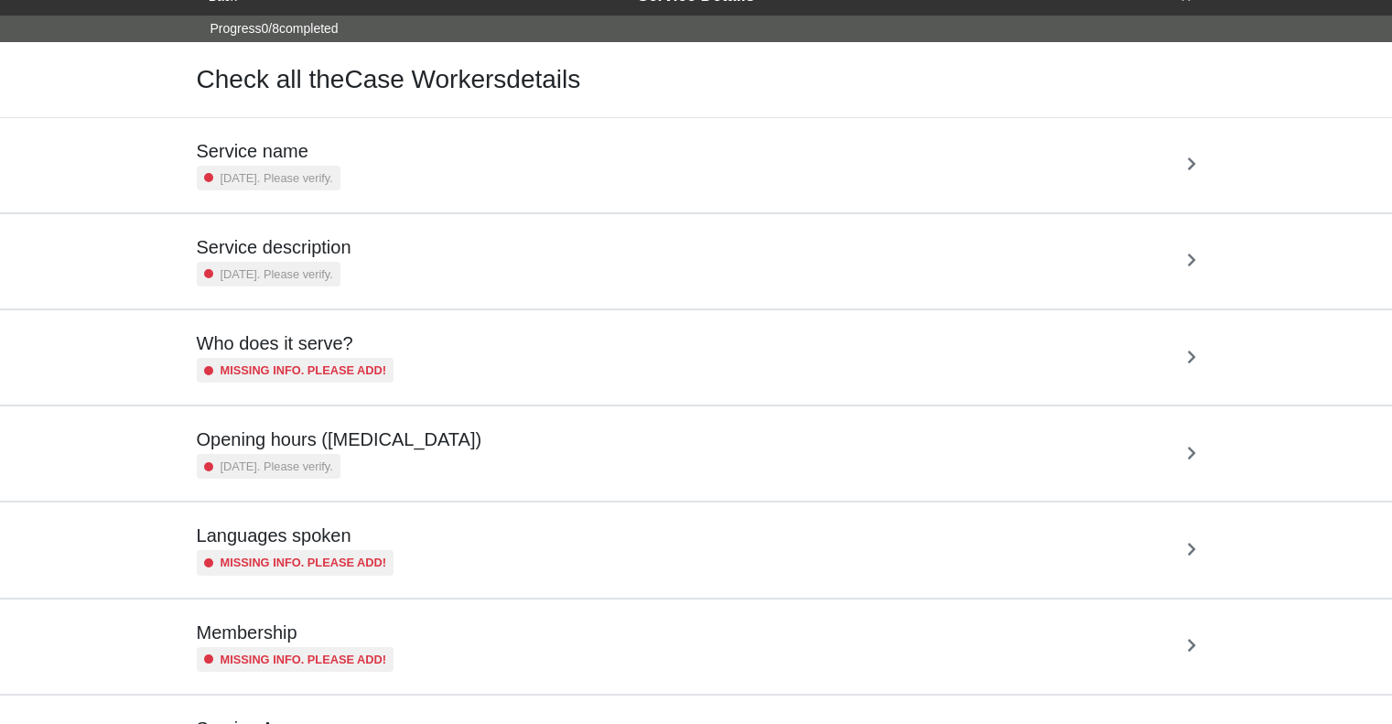
click at [785, 270] on div "Service description 5 years ago. Please verify." at bounding box center [696, 261] width 999 height 50
type textarea "x"
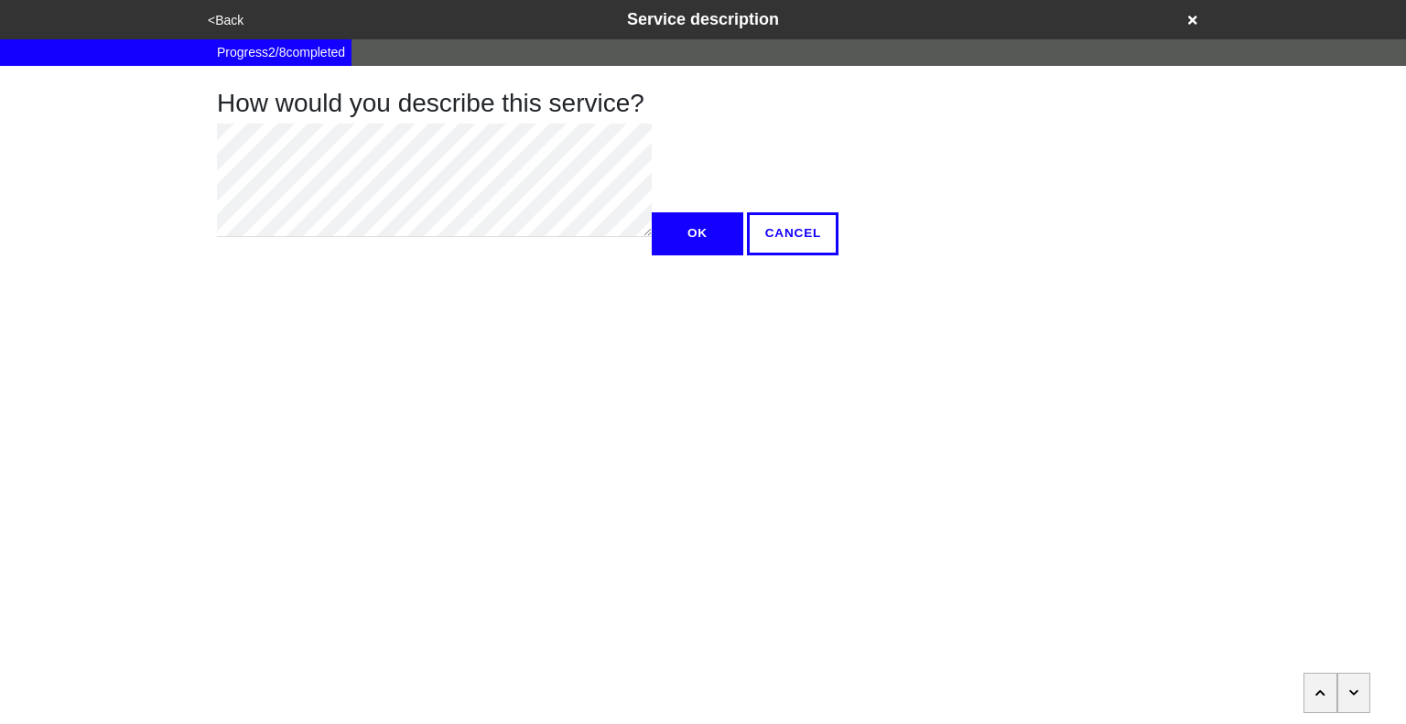
click at [1350, 695] on icon "button" at bounding box center [1354, 692] width 10 height 11
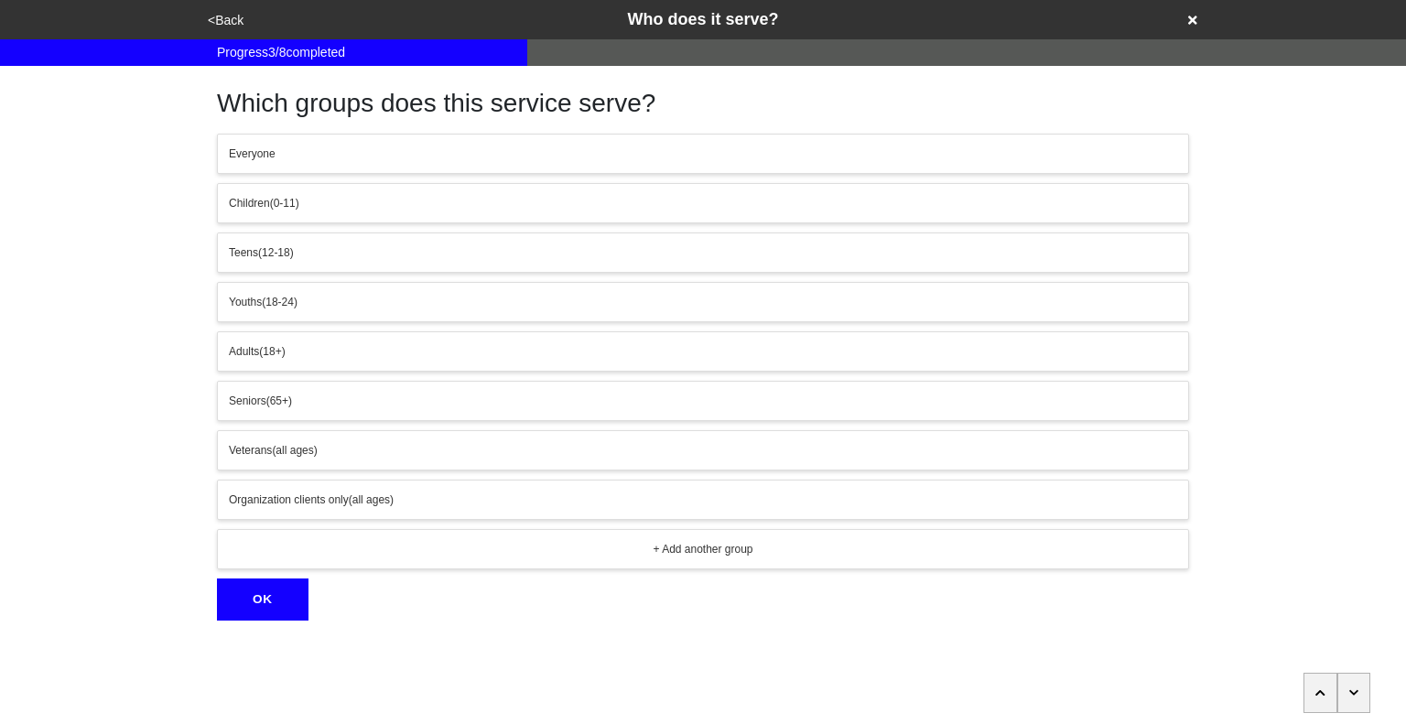
click at [1350, 695] on icon "button" at bounding box center [1354, 692] width 10 height 11
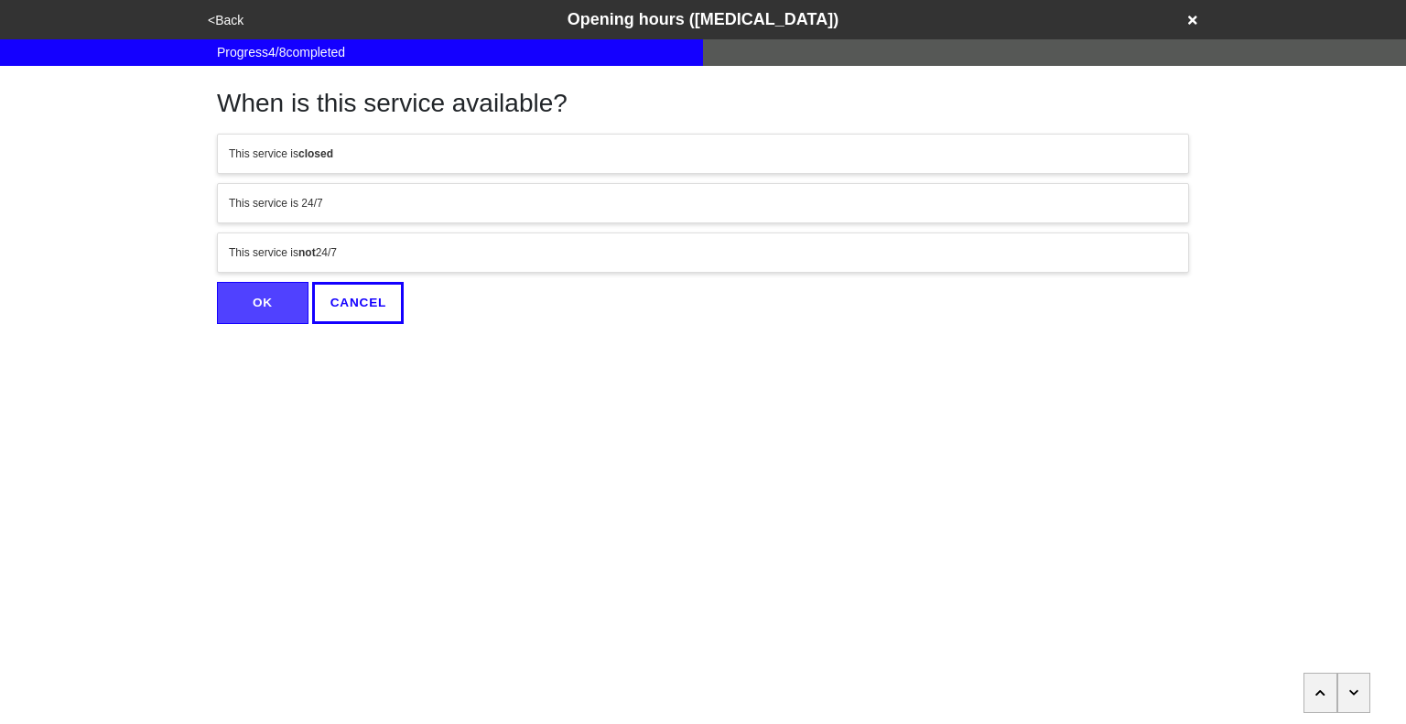
click at [1350, 695] on icon "button" at bounding box center [1354, 692] width 10 height 11
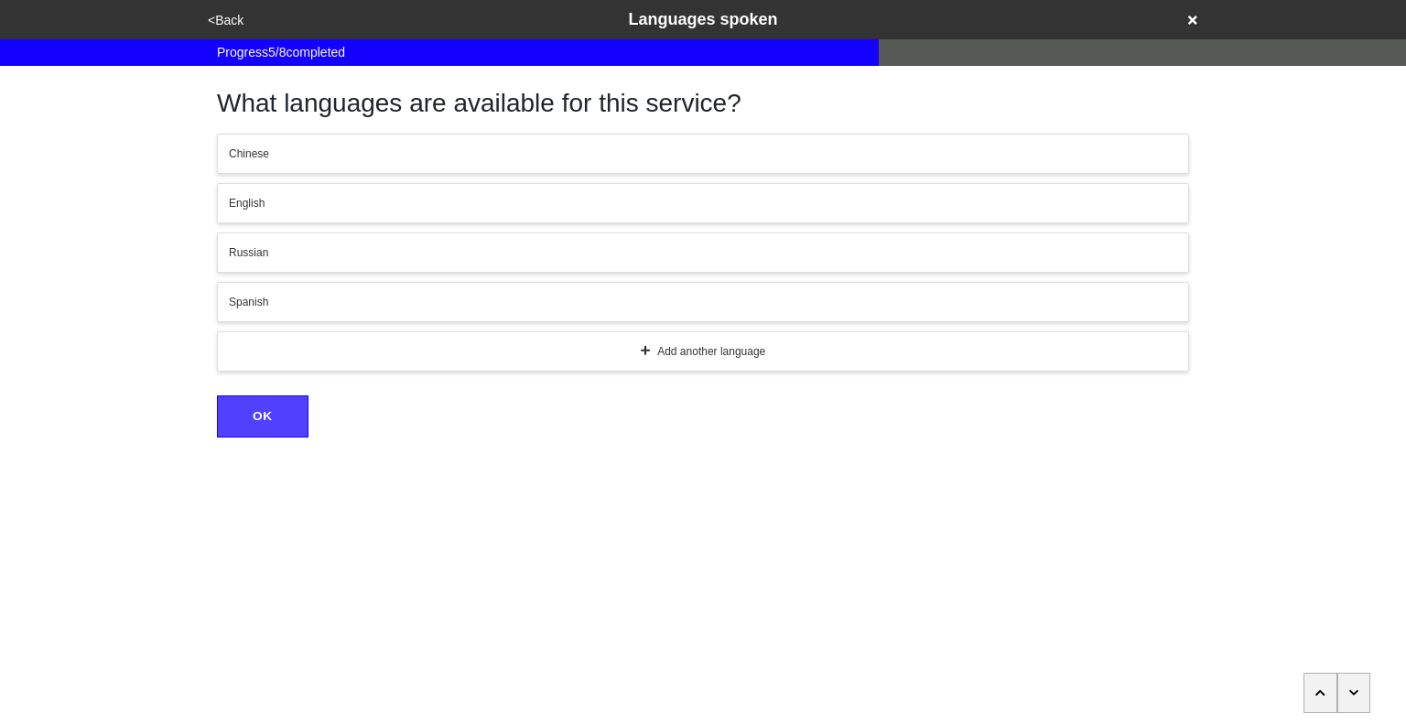
click at [1350, 695] on icon "button" at bounding box center [1354, 692] width 10 height 11
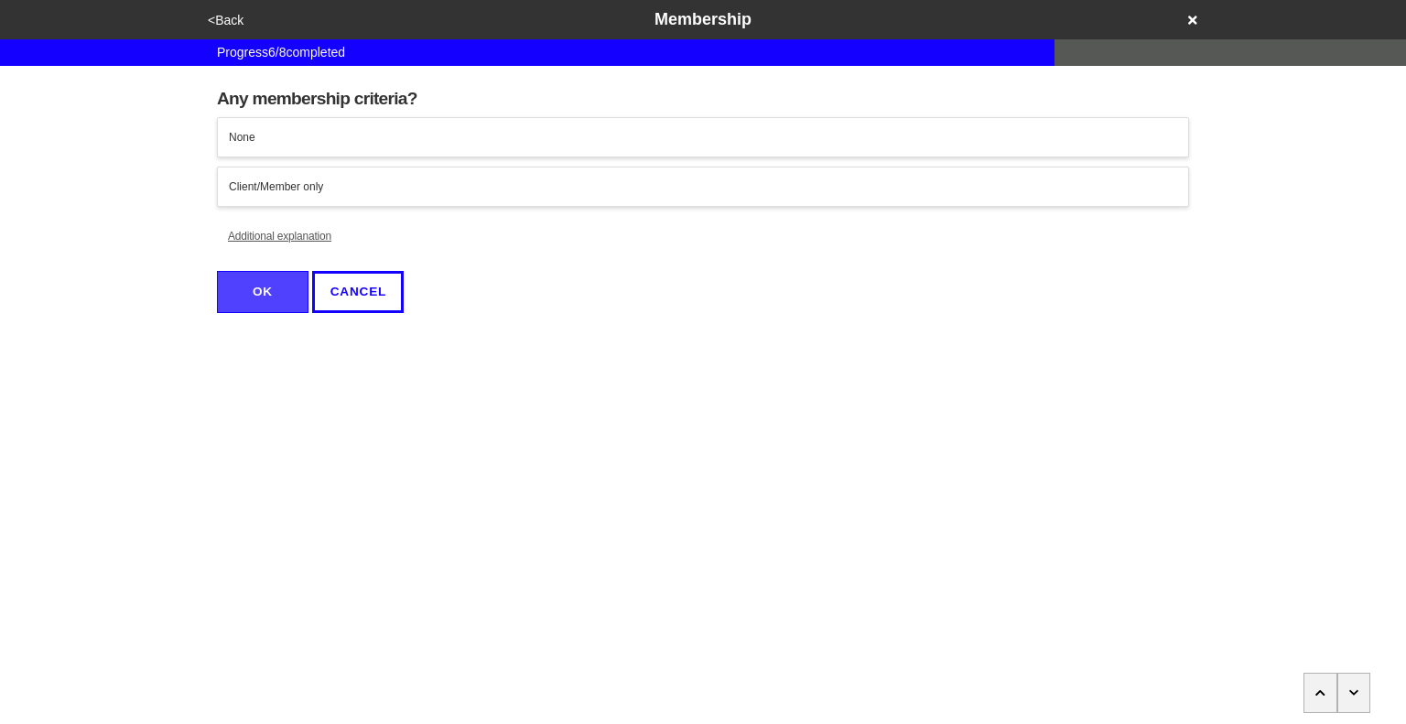
click at [1350, 695] on icon "button" at bounding box center [1354, 692] width 10 height 11
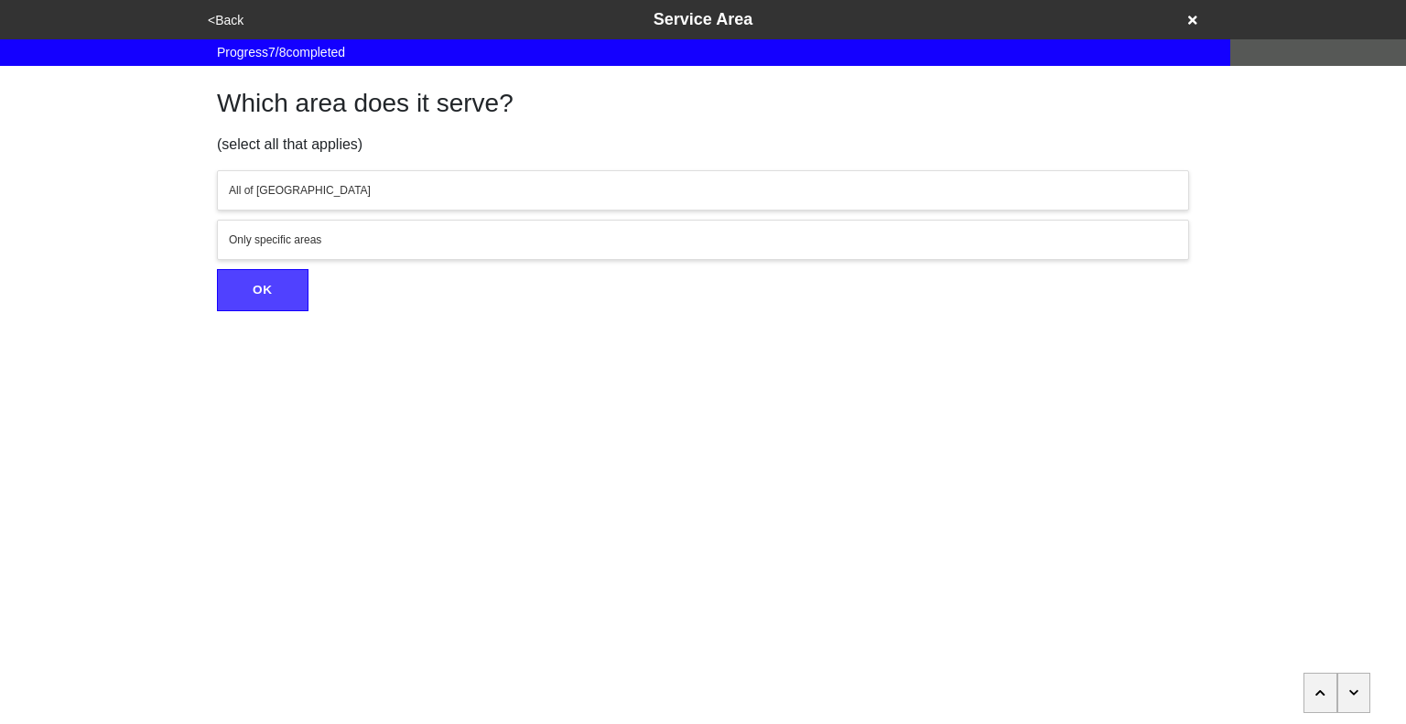
click at [1350, 695] on icon "button" at bounding box center [1354, 692] width 10 height 11
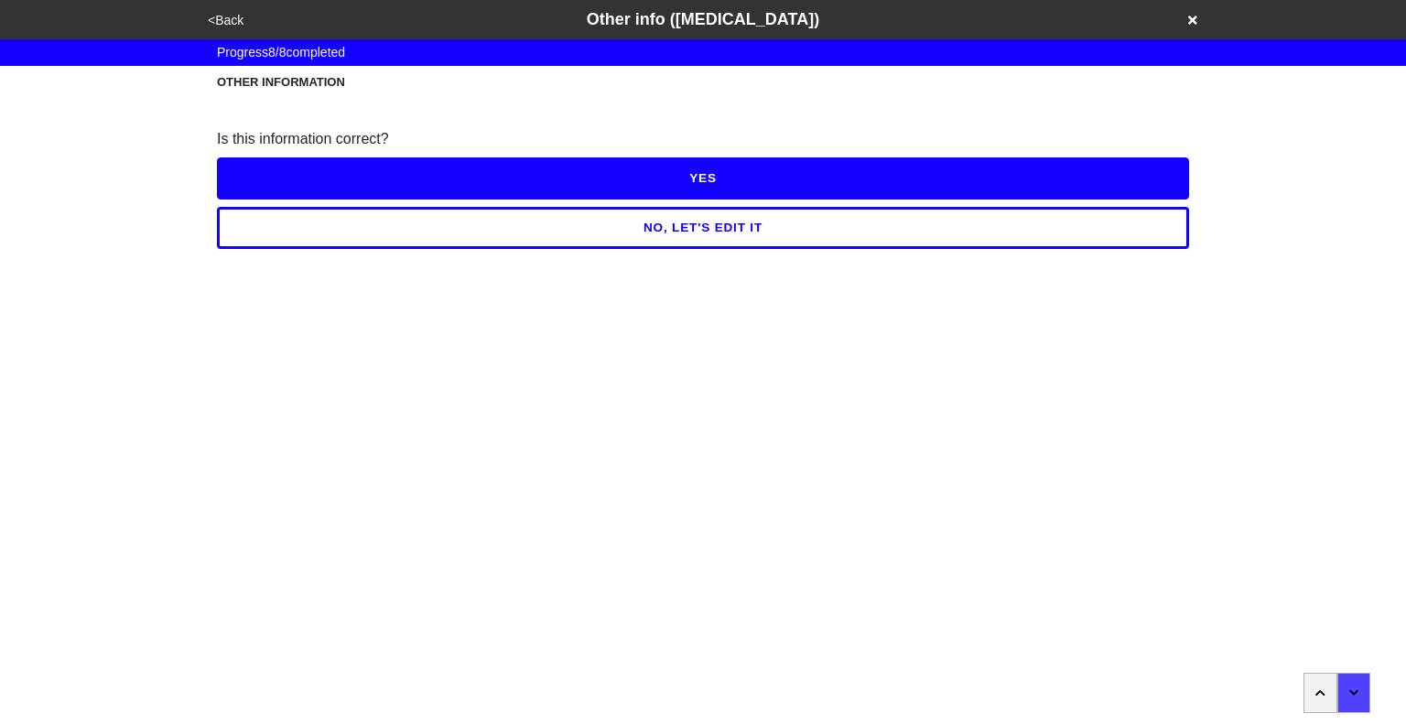
click at [236, 24] on button "<Back" at bounding box center [225, 20] width 47 height 21
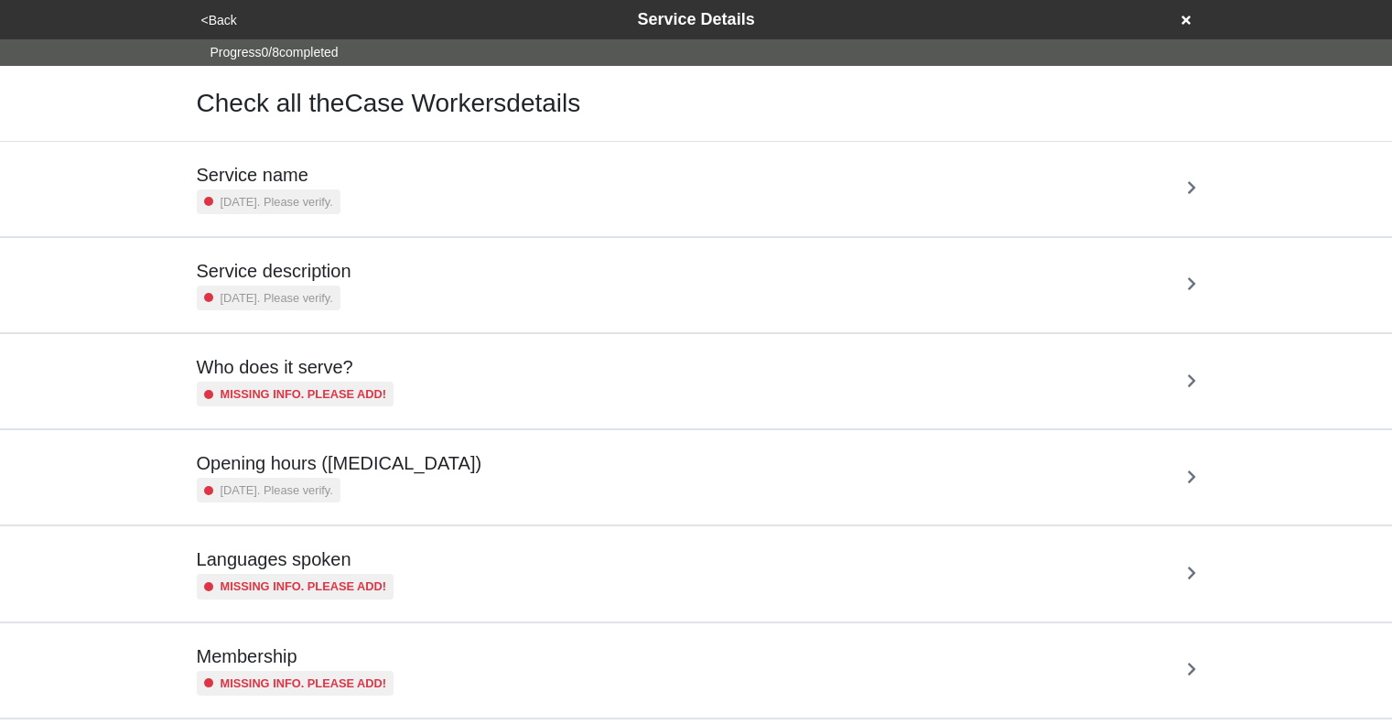
click at [236, 24] on button "<Back" at bounding box center [219, 20] width 47 height 21
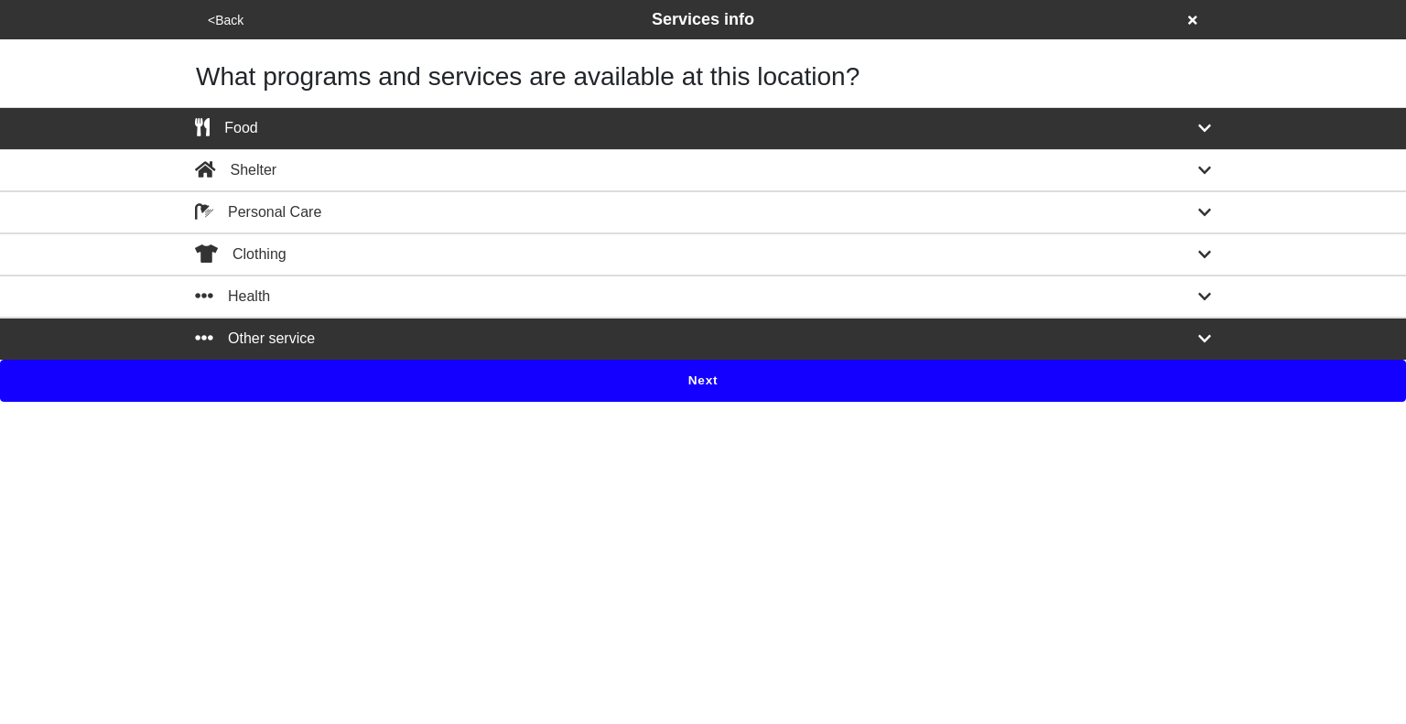
click at [722, 380] on button "Next" at bounding box center [703, 381] width 1406 height 42
